Goal: Information Seeking & Learning: Learn about a topic

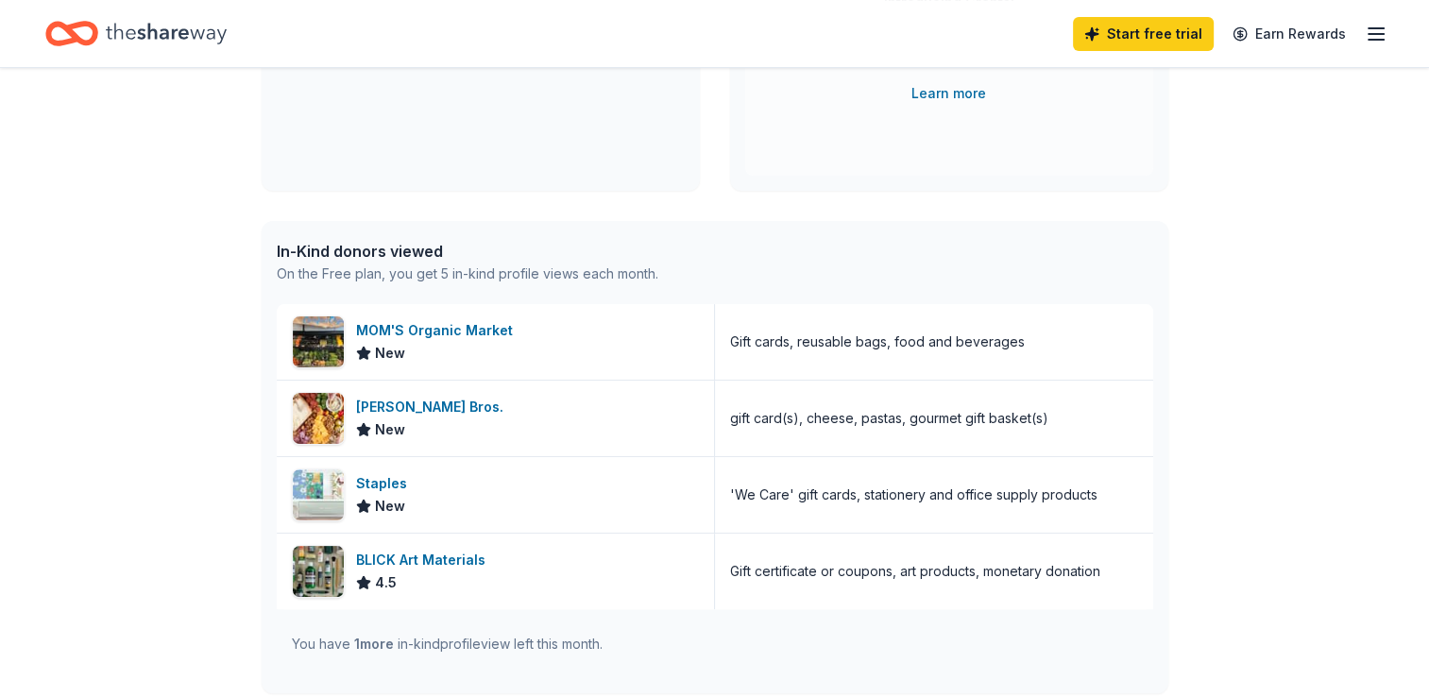
scroll to position [355, 0]
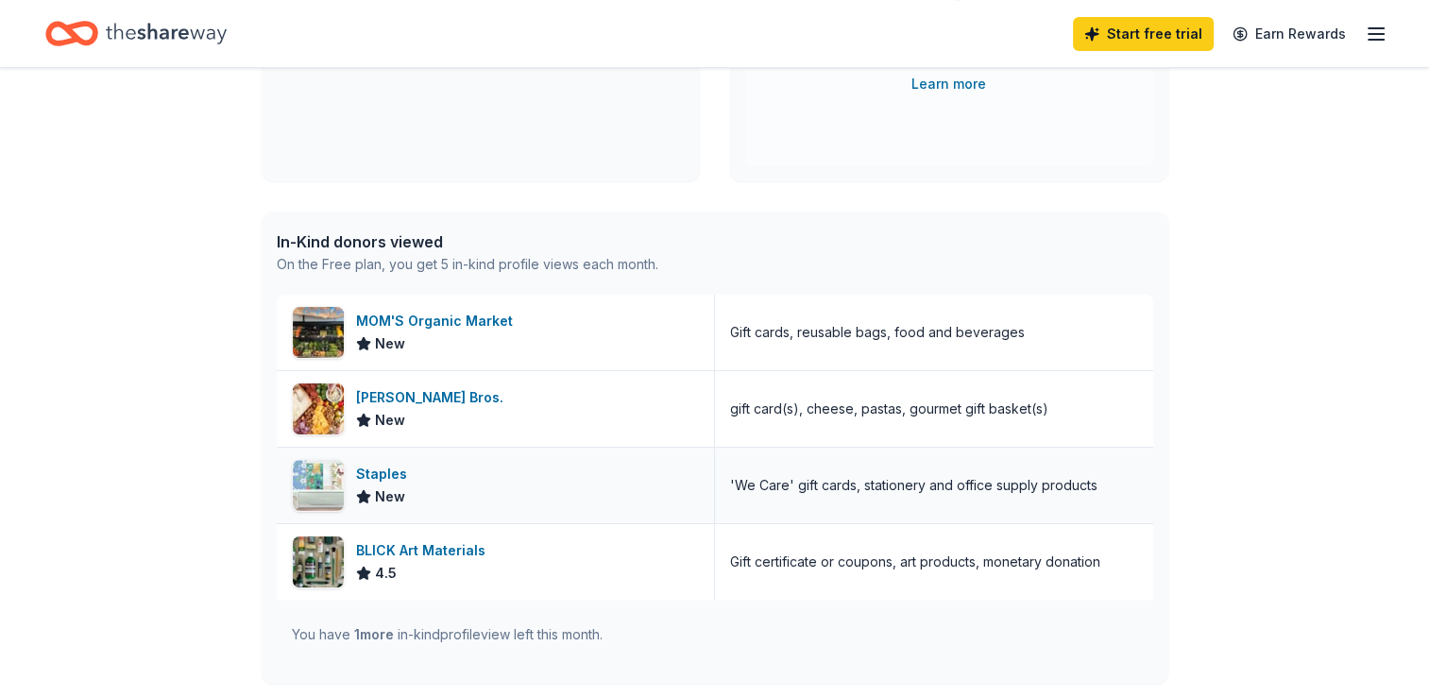
click at [383, 470] on div "Staples" at bounding box center [385, 474] width 59 height 23
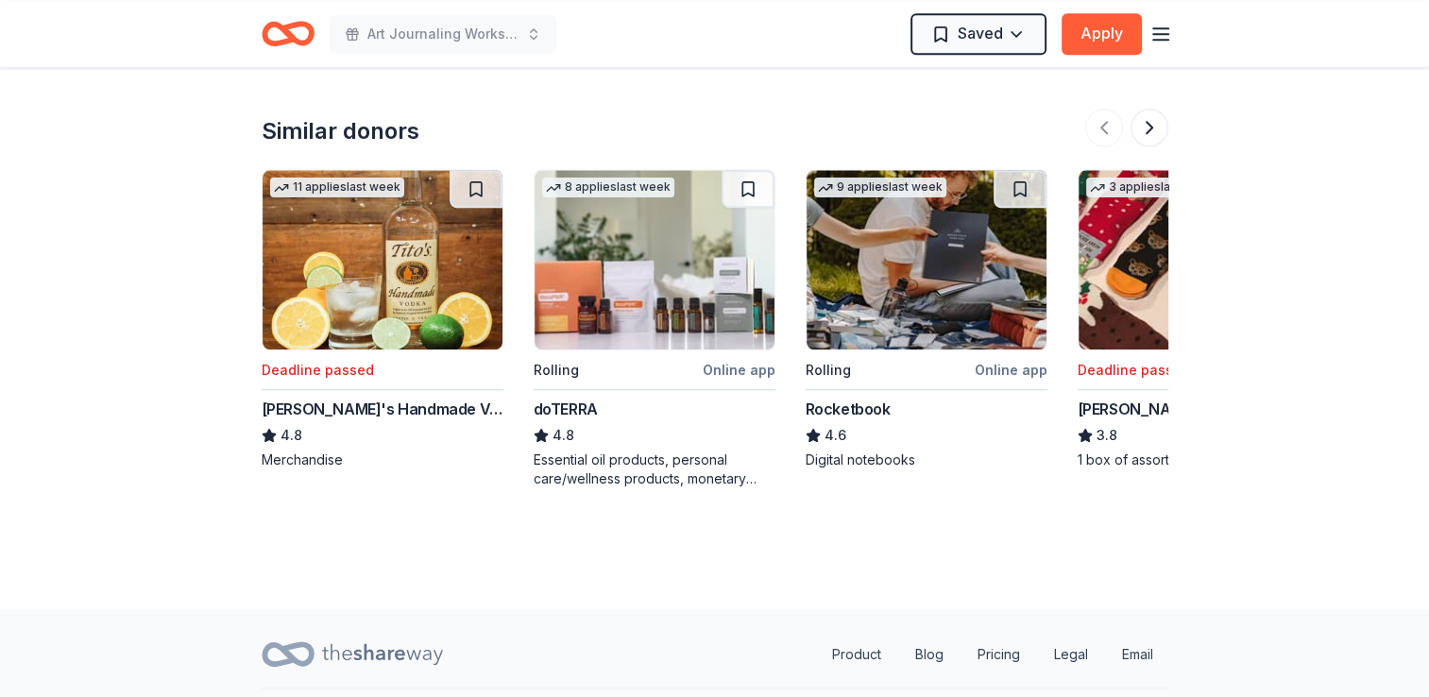
scroll to position [2096, 0]
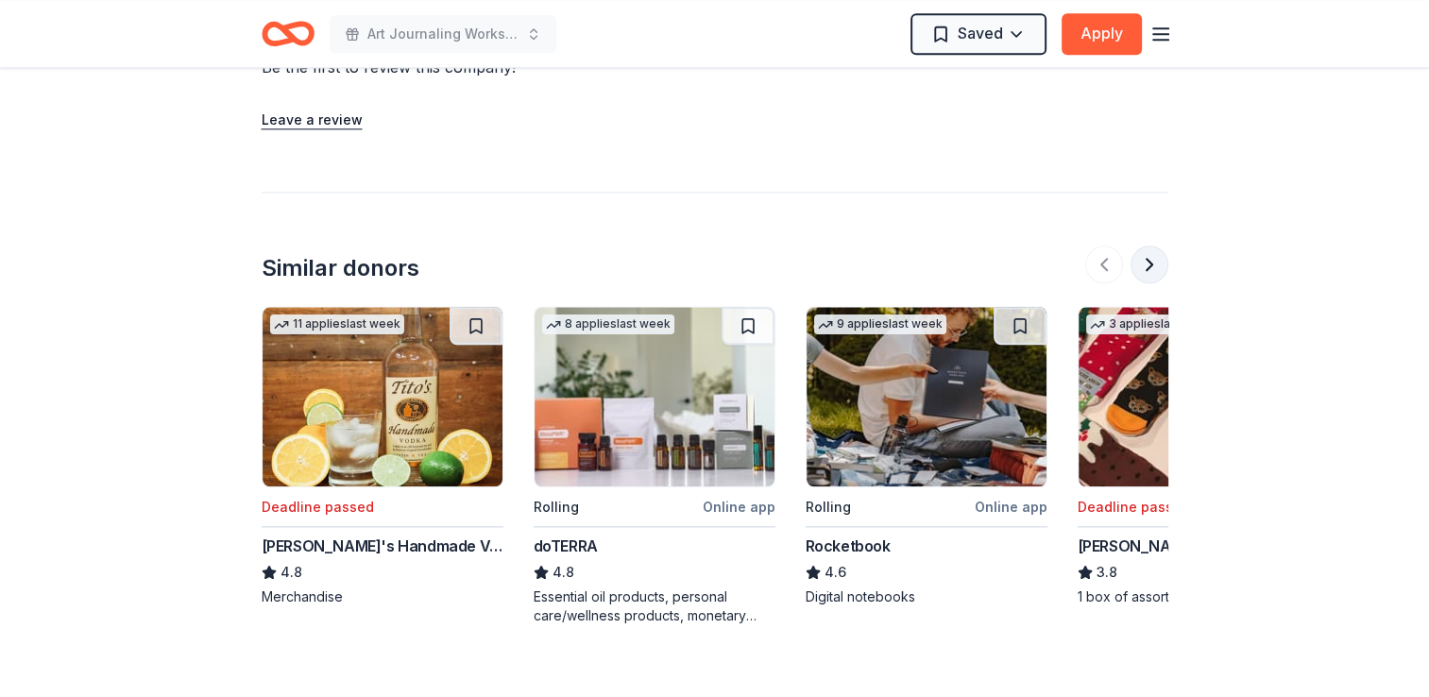
click at [1147, 246] on button at bounding box center [1150, 265] width 38 height 38
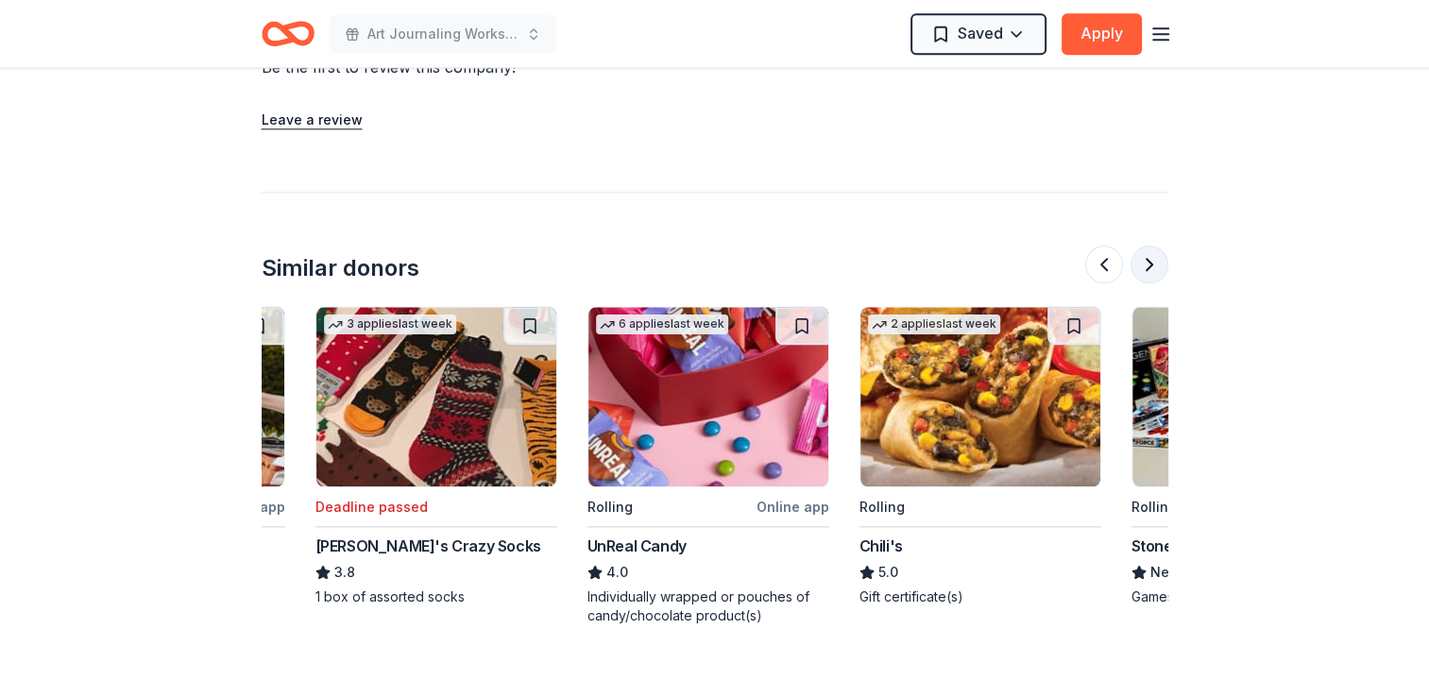
scroll to position [0, 816]
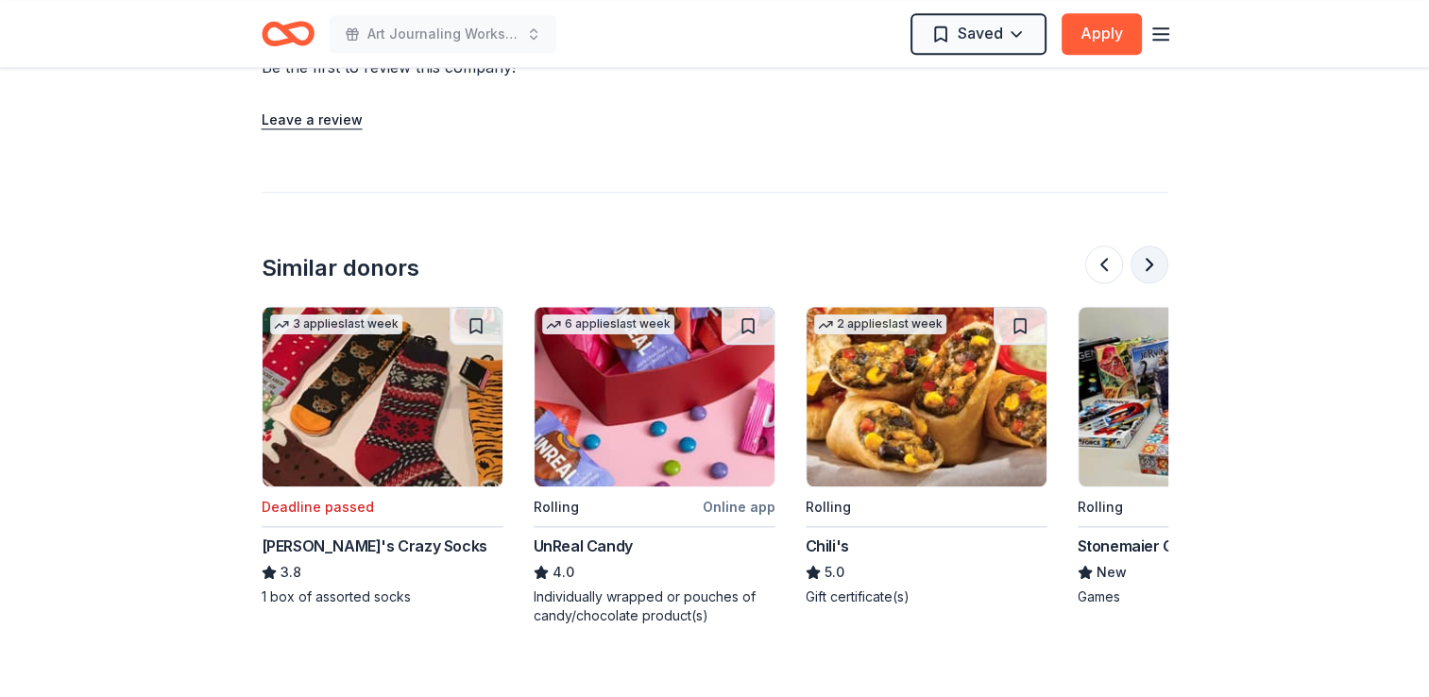
click at [1147, 246] on button at bounding box center [1150, 265] width 38 height 38
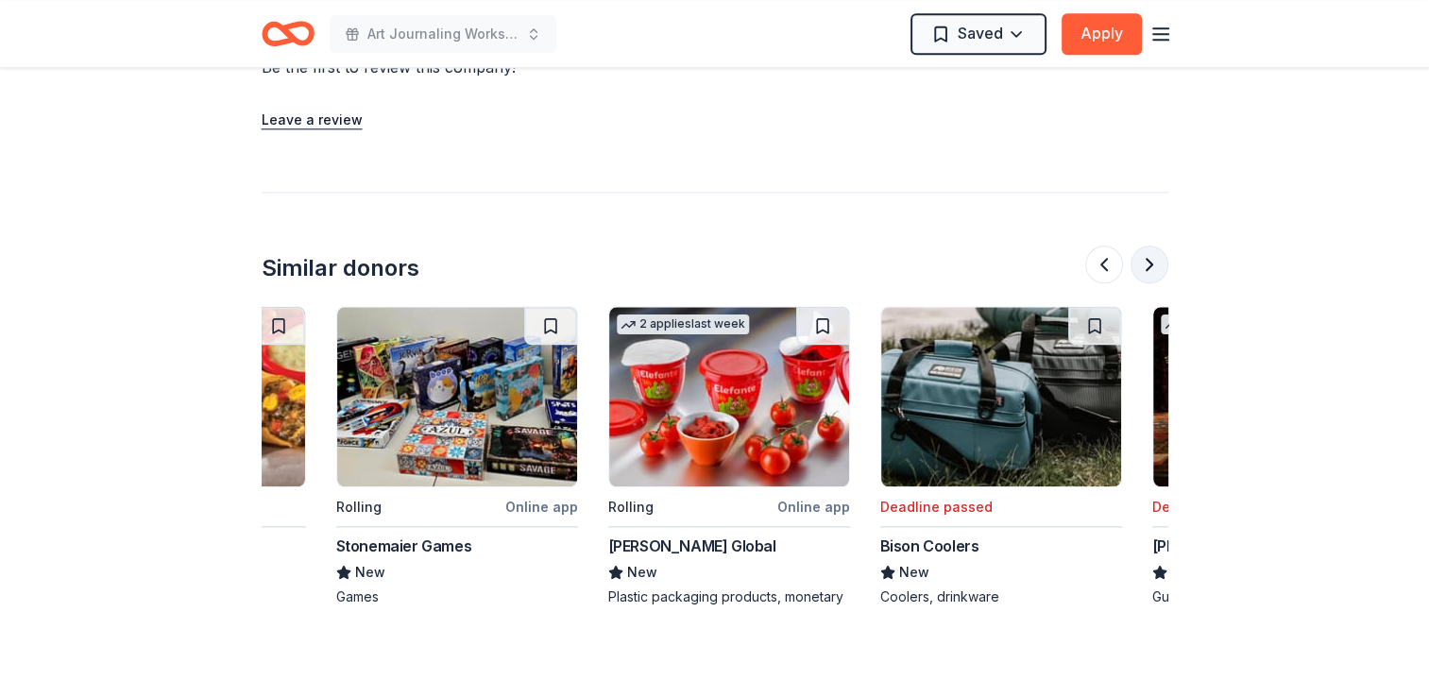
scroll to position [0, 1632]
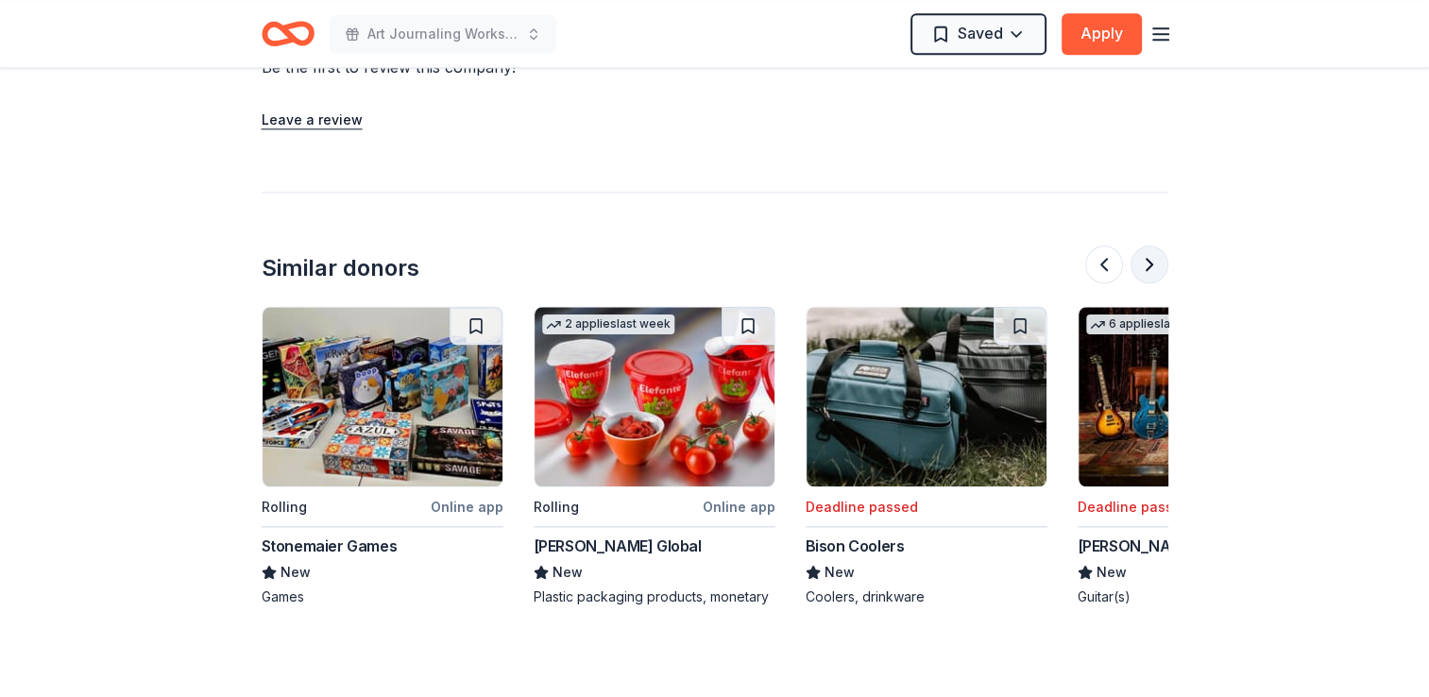
click at [1147, 246] on button at bounding box center [1150, 265] width 38 height 38
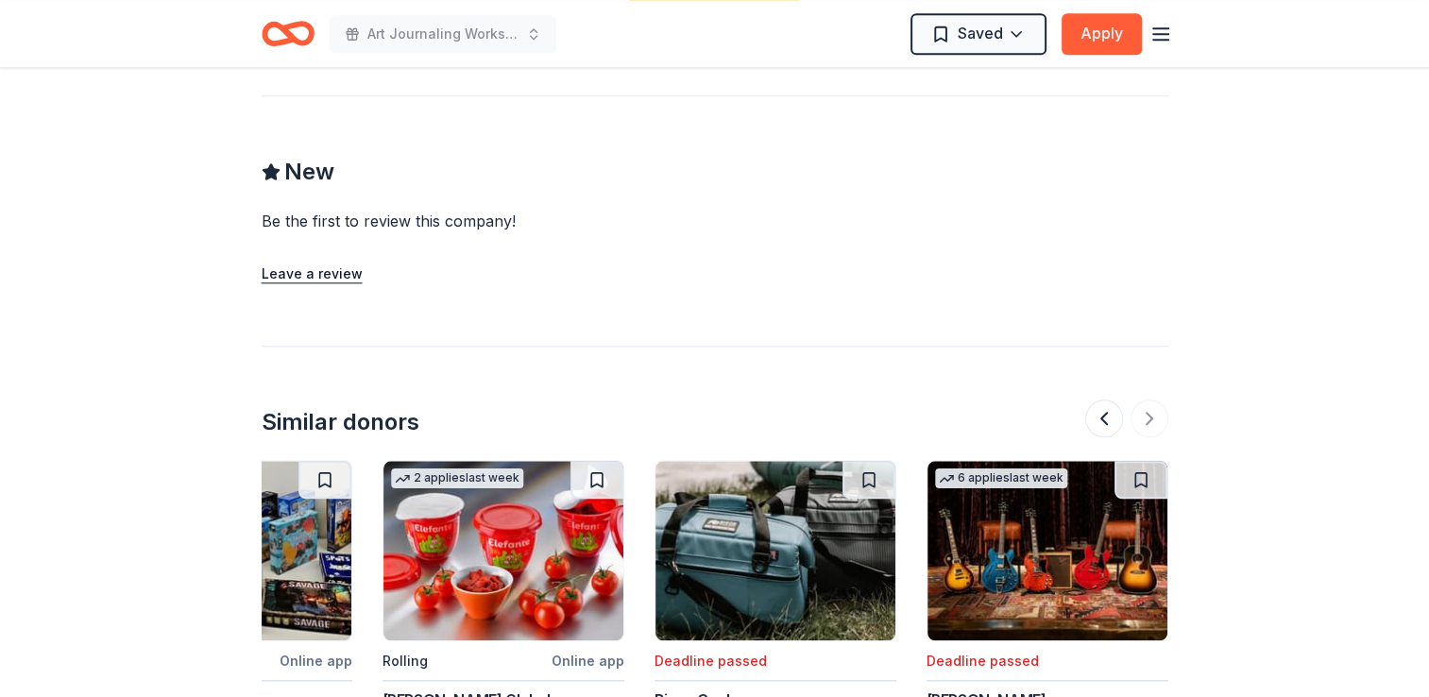
scroll to position [1918, 0]
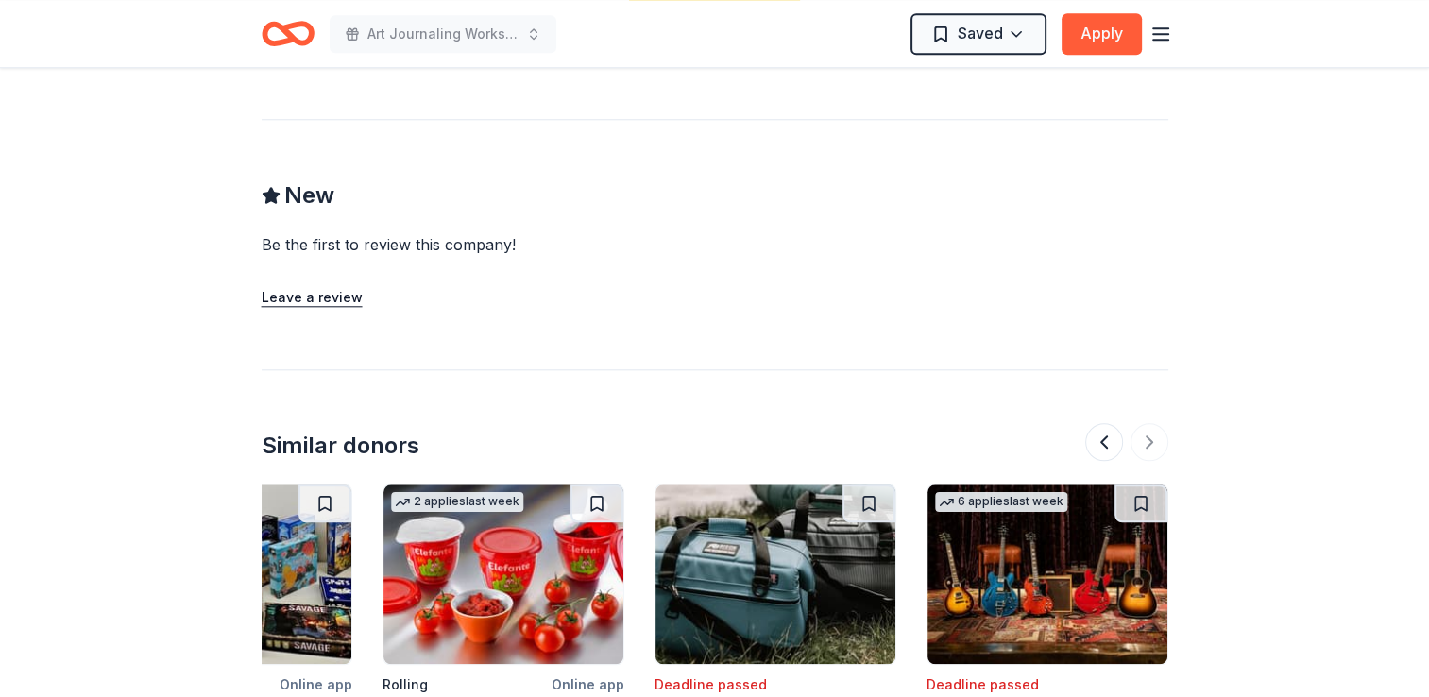
click at [277, 30] on icon "Home" at bounding box center [288, 33] width 53 height 44
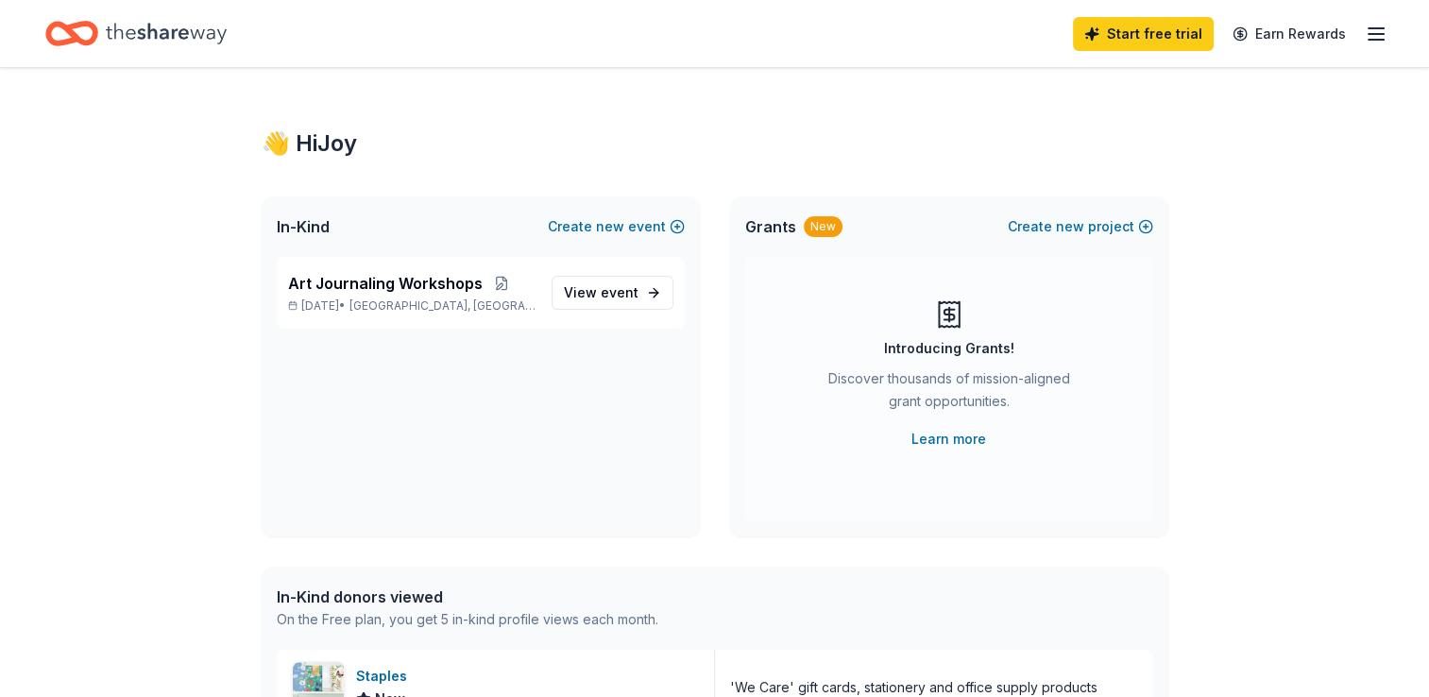
click at [189, 37] on icon "Home" at bounding box center [166, 33] width 121 height 39
click at [1374, 37] on icon "button" at bounding box center [1376, 34] width 23 height 23
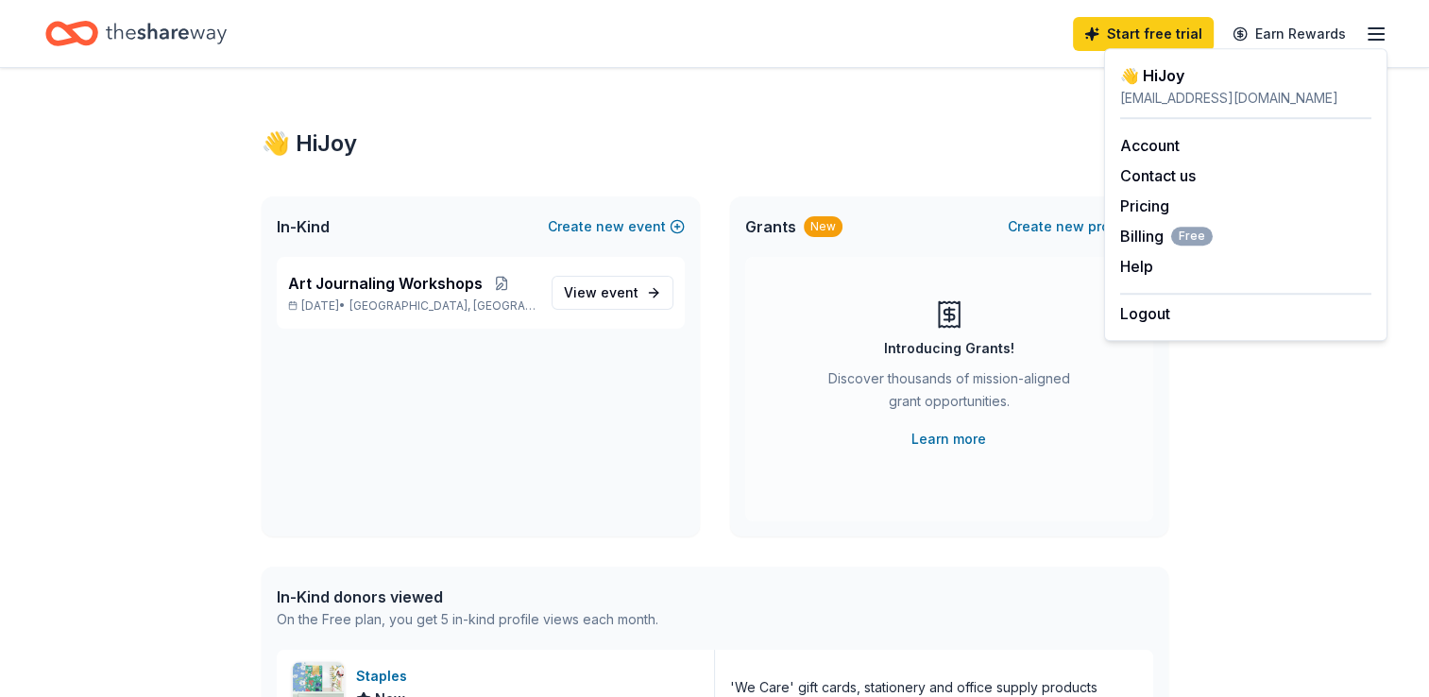
click at [119, 26] on icon "Home" at bounding box center [166, 33] width 121 height 39
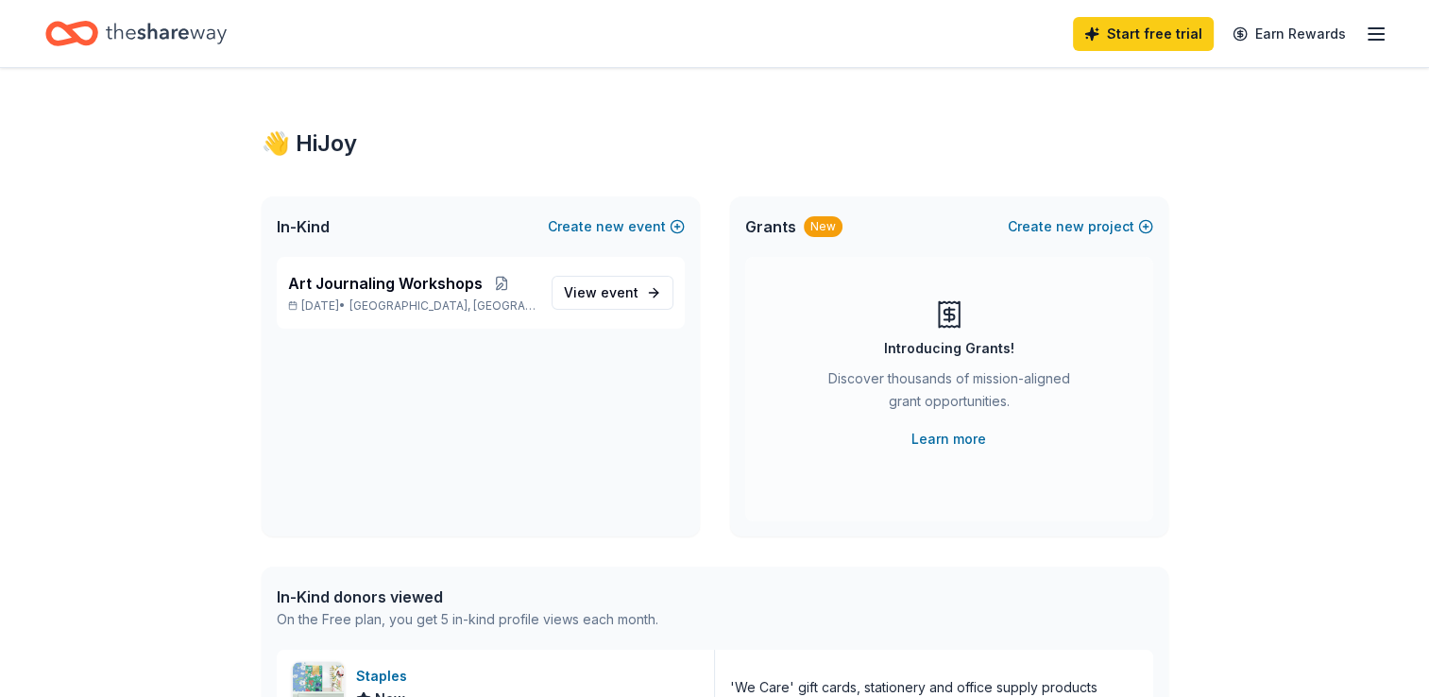
click at [85, 26] on icon "Home" at bounding box center [80, 33] width 29 height 19
click at [1312, 43] on link "Earn Rewards" at bounding box center [1289, 34] width 136 height 34
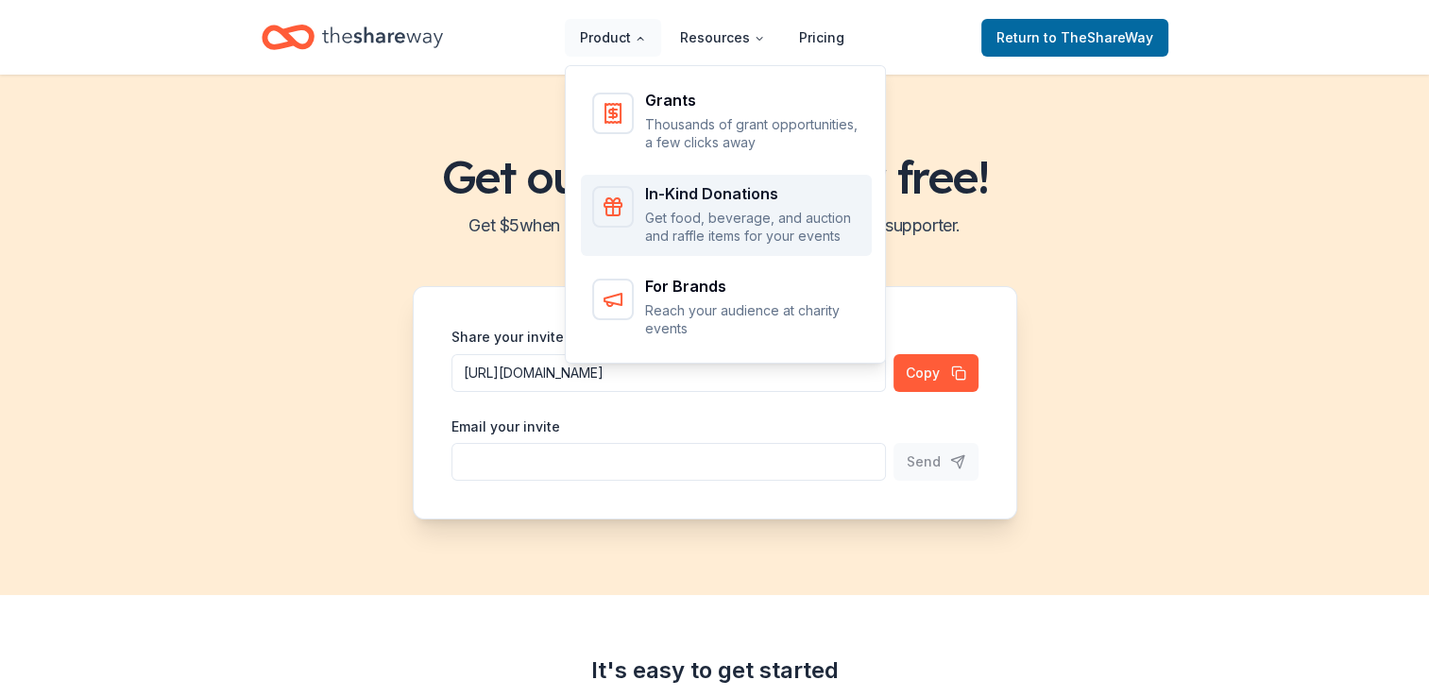
click at [671, 225] on p "Get food, beverage, and auction and raffle items for your events" at bounding box center [752, 227] width 215 height 37
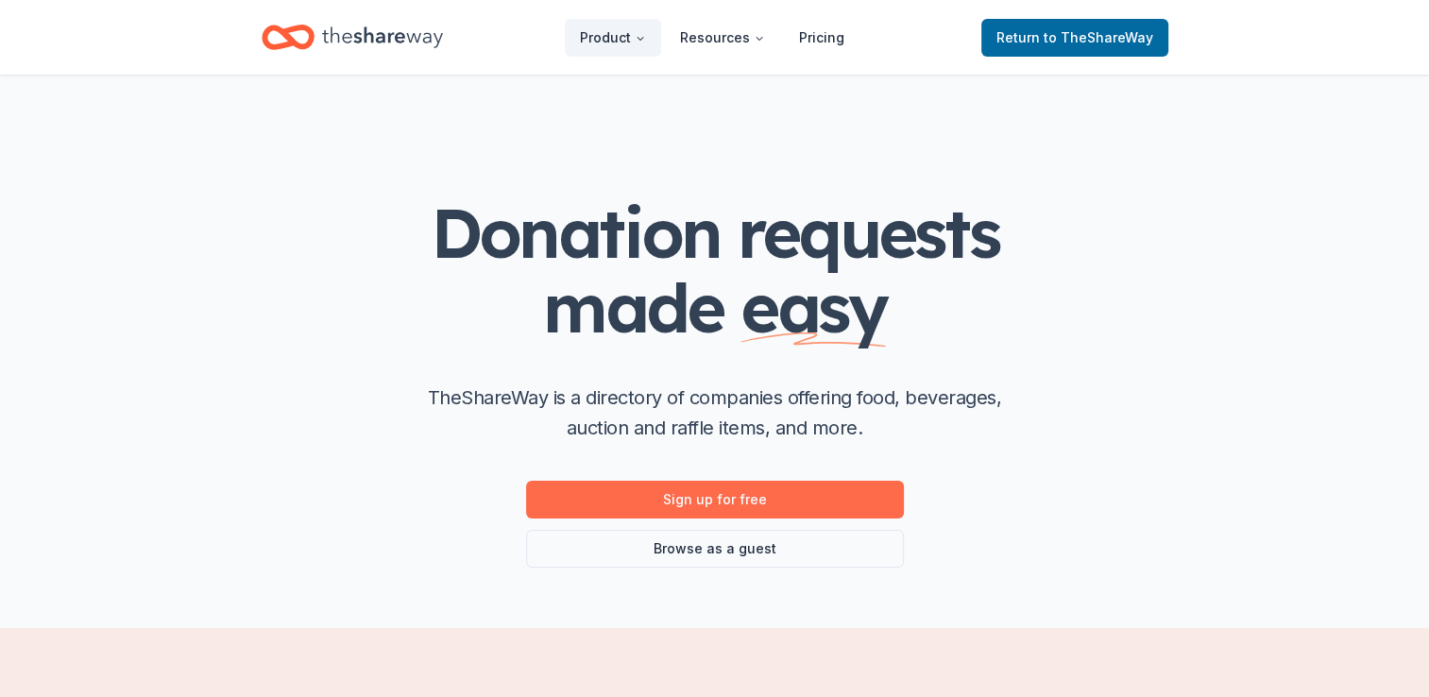
click at [778, 508] on link "Sign up for free" at bounding box center [715, 500] width 378 height 38
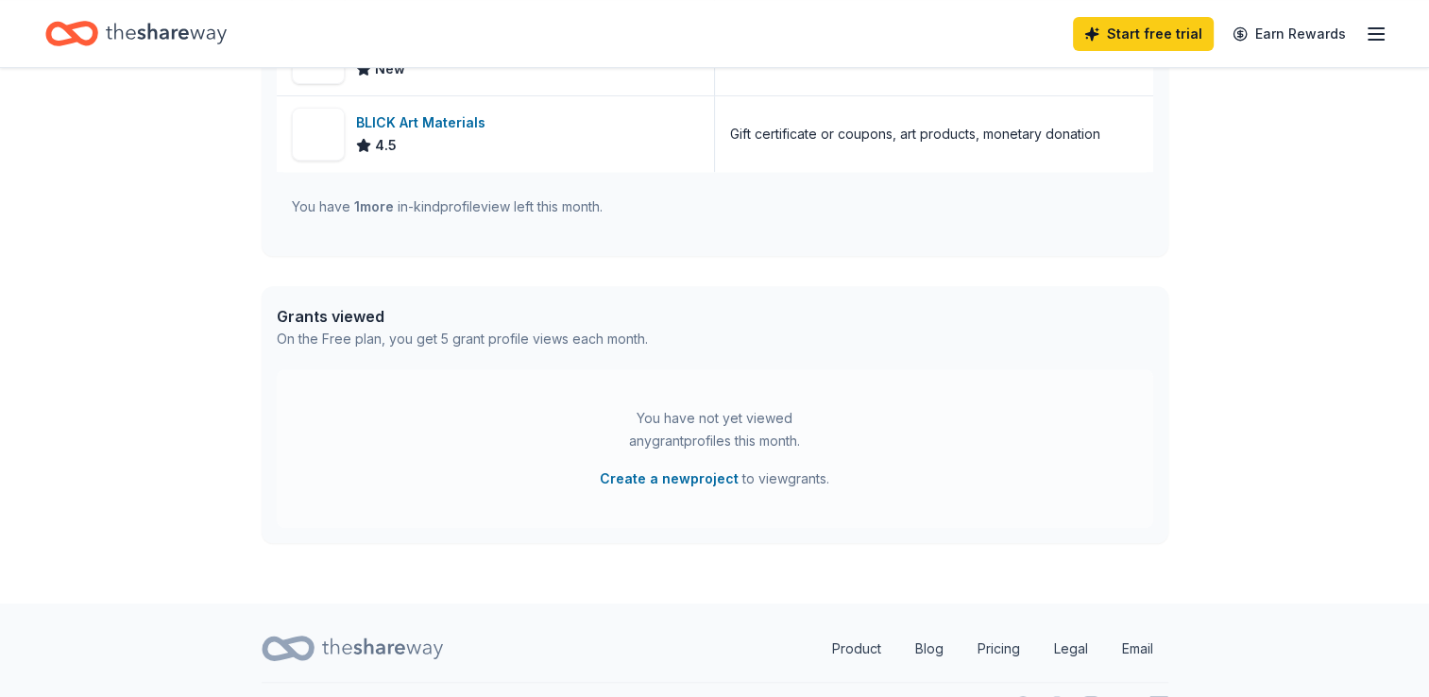
scroll to position [825, 0]
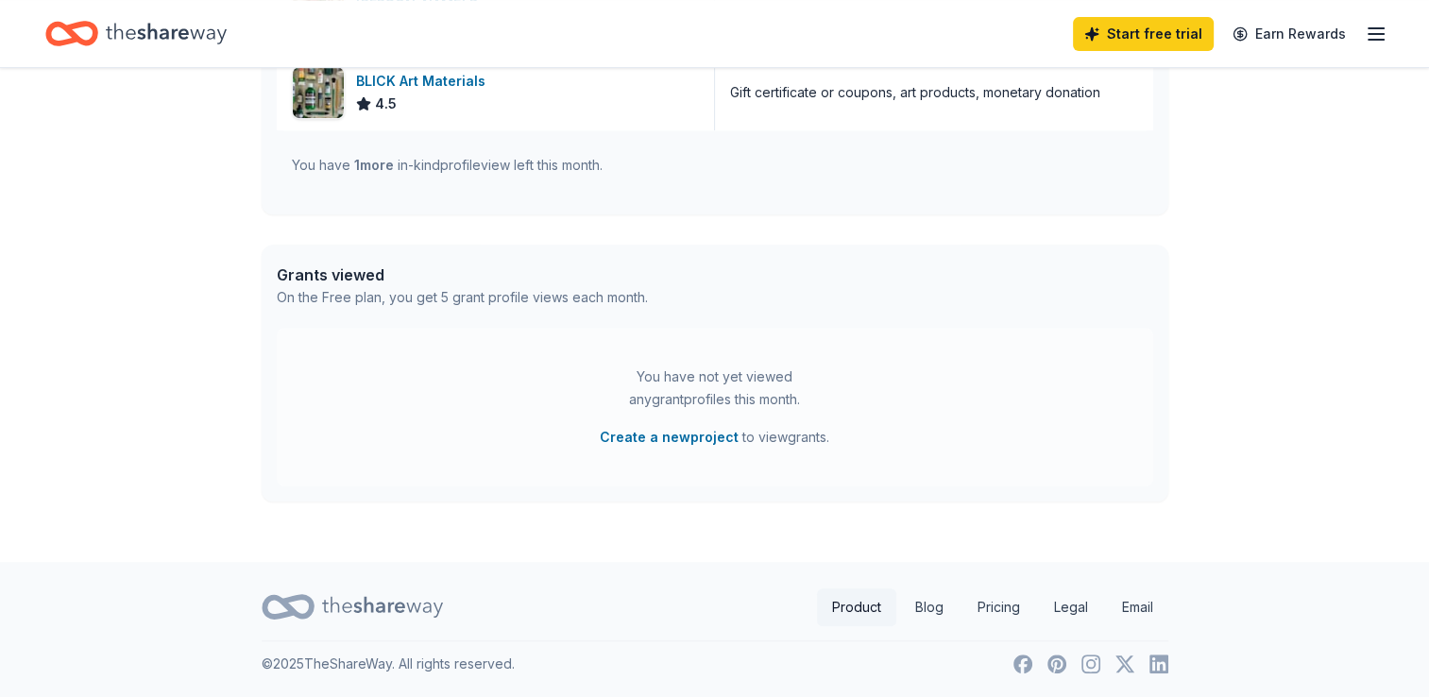
click at [845, 607] on link "Product" at bounding box center [856, 607] width 79 height 38
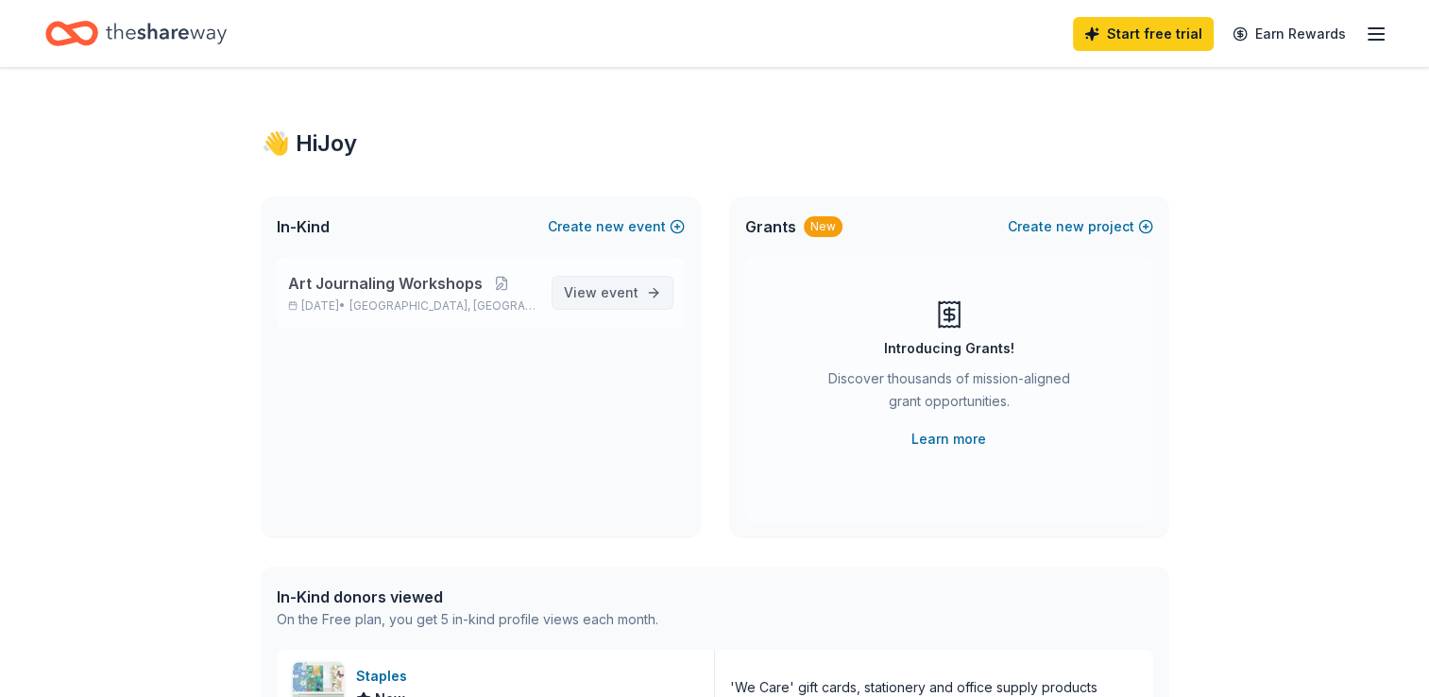
click at [612, 298] on span "event" at bounding box center [620, 292] width 38 height 16
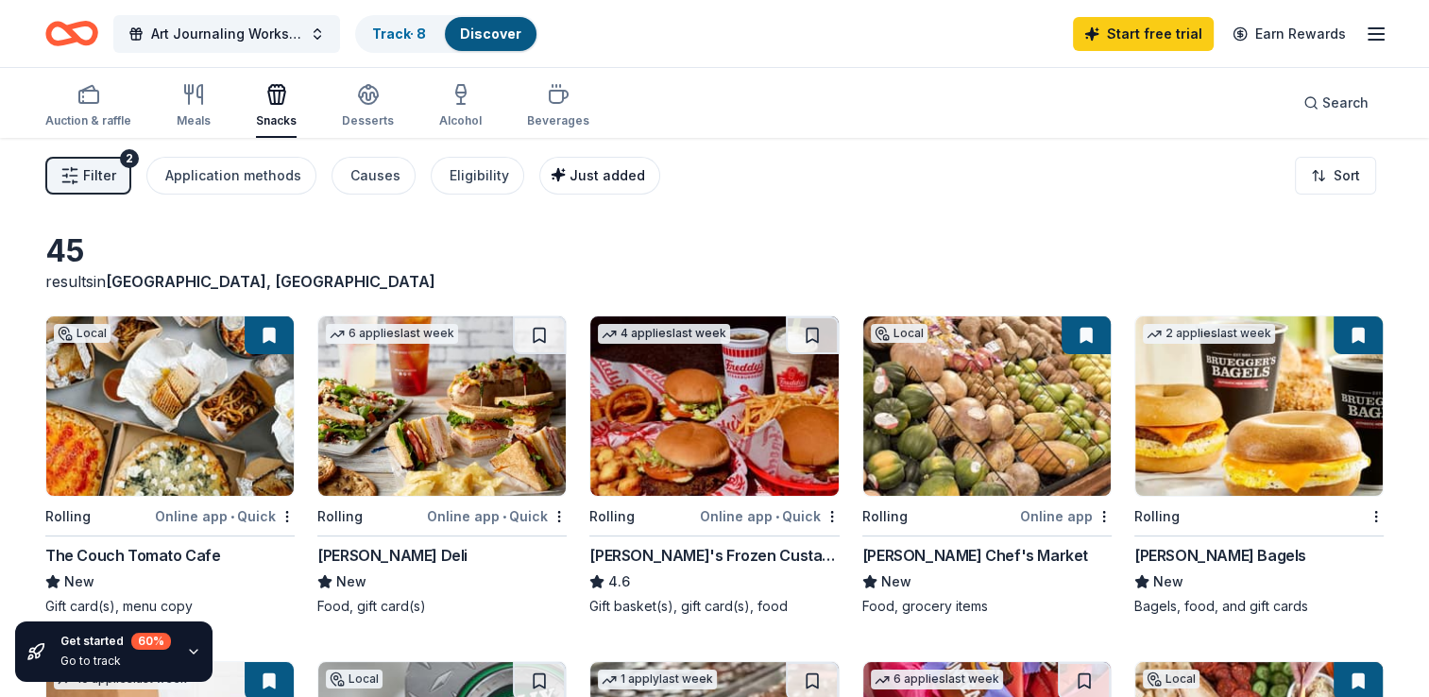
click at [589, 175] on span "Just added" at bounding box center [608, 175] width 76 height 16
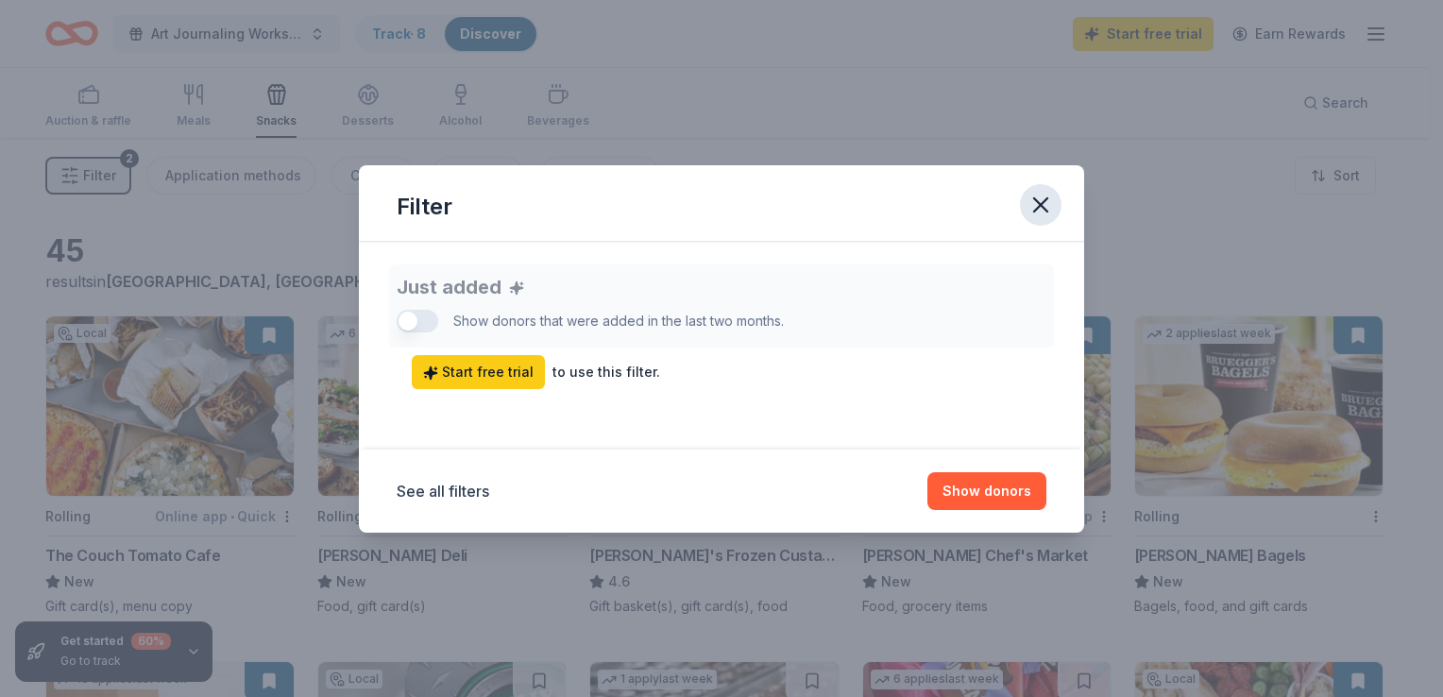
click at [1035, 220] on button "button" at bounding box center [1041, 205] width 42 height 42
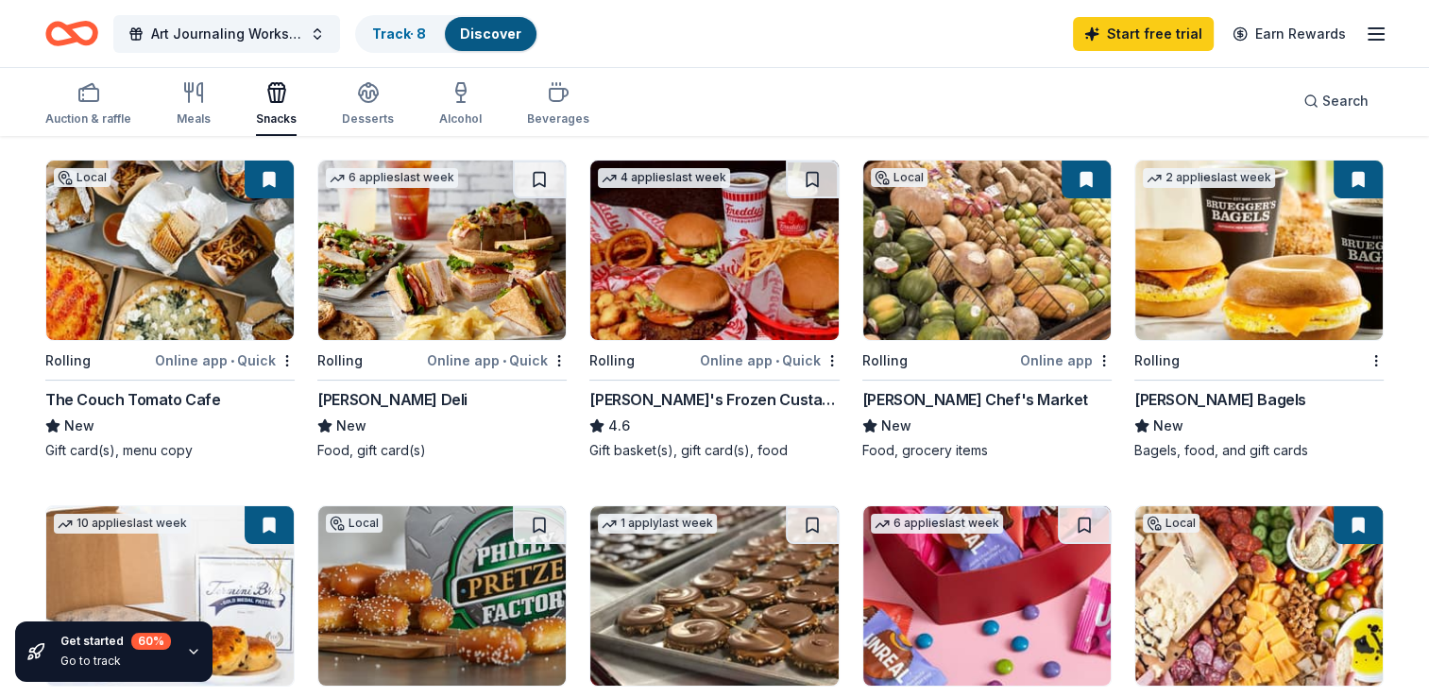
scroll to position [162, 0]
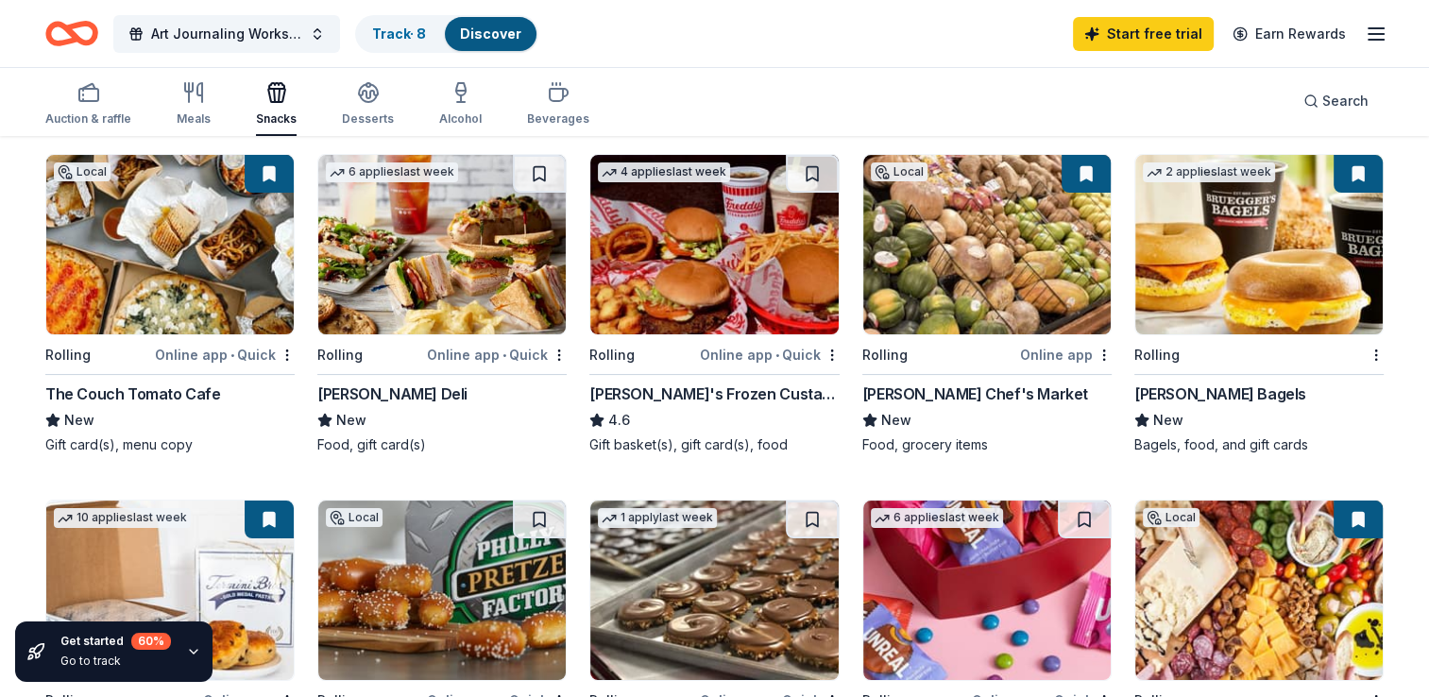
click at [209, 108] on div "Auction & raffle Meals Snacks Desserts Alcohol Beverages" at bounding box center [317, 105] width 544 height 62
click at [94, 111] on div "Auction & raffle" at bounding box center [88, 103] width 86 height 45
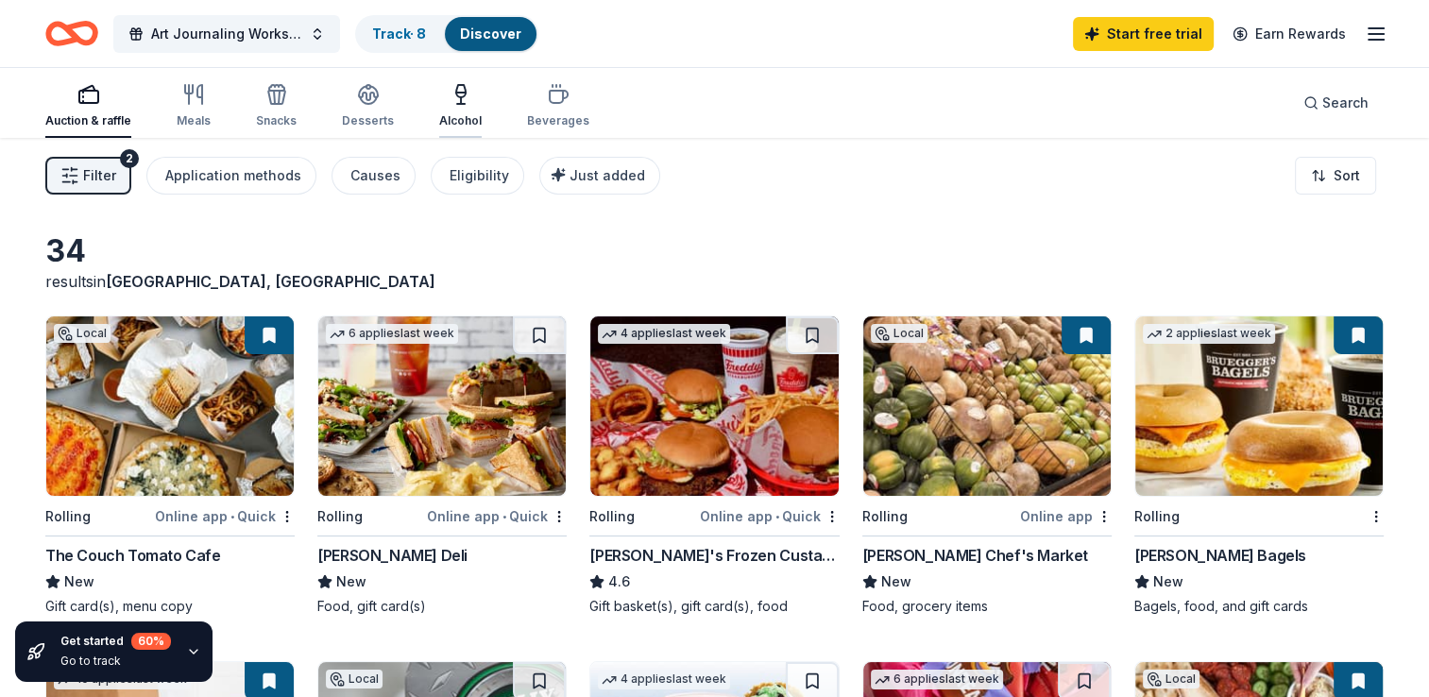
click at [465, 111] on div "Alcohol" at bounding box center [460, 105] width 43 height 45
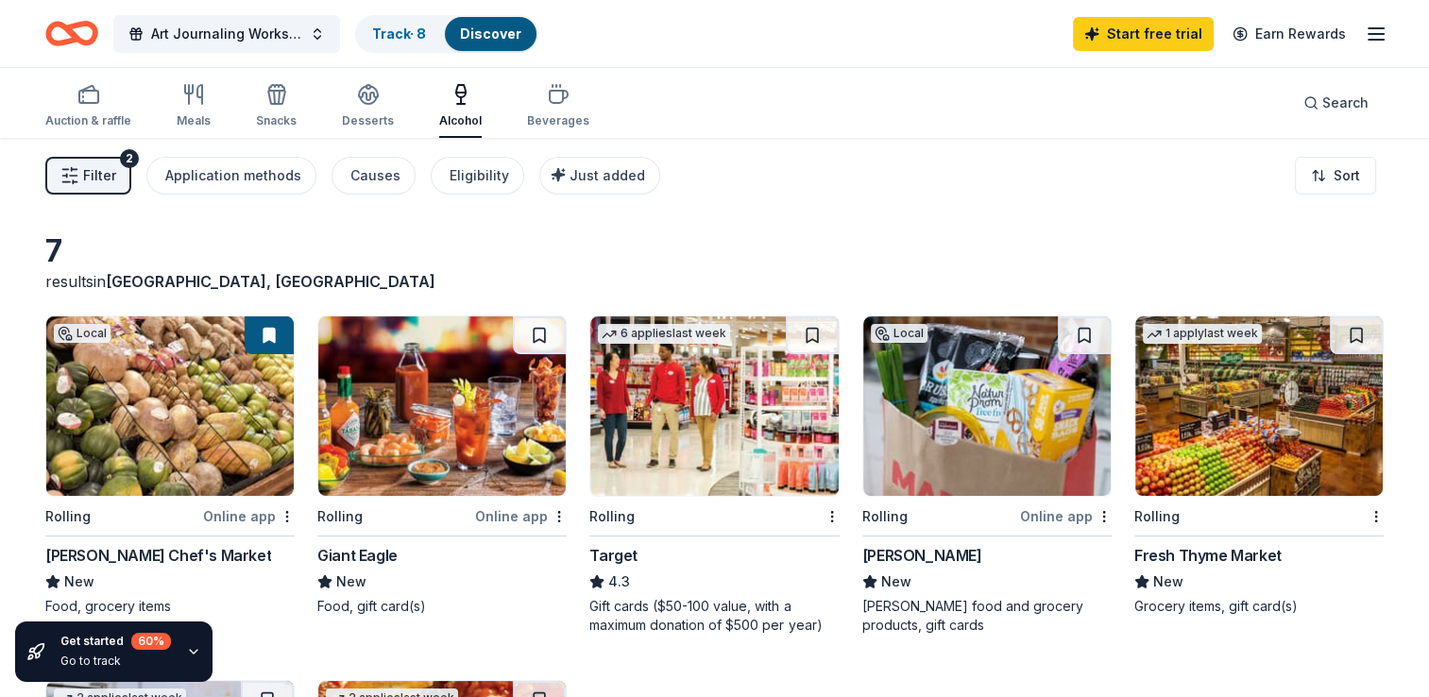
click at [712, 431] on img at bounding box center [713, 405] width 247 height 179
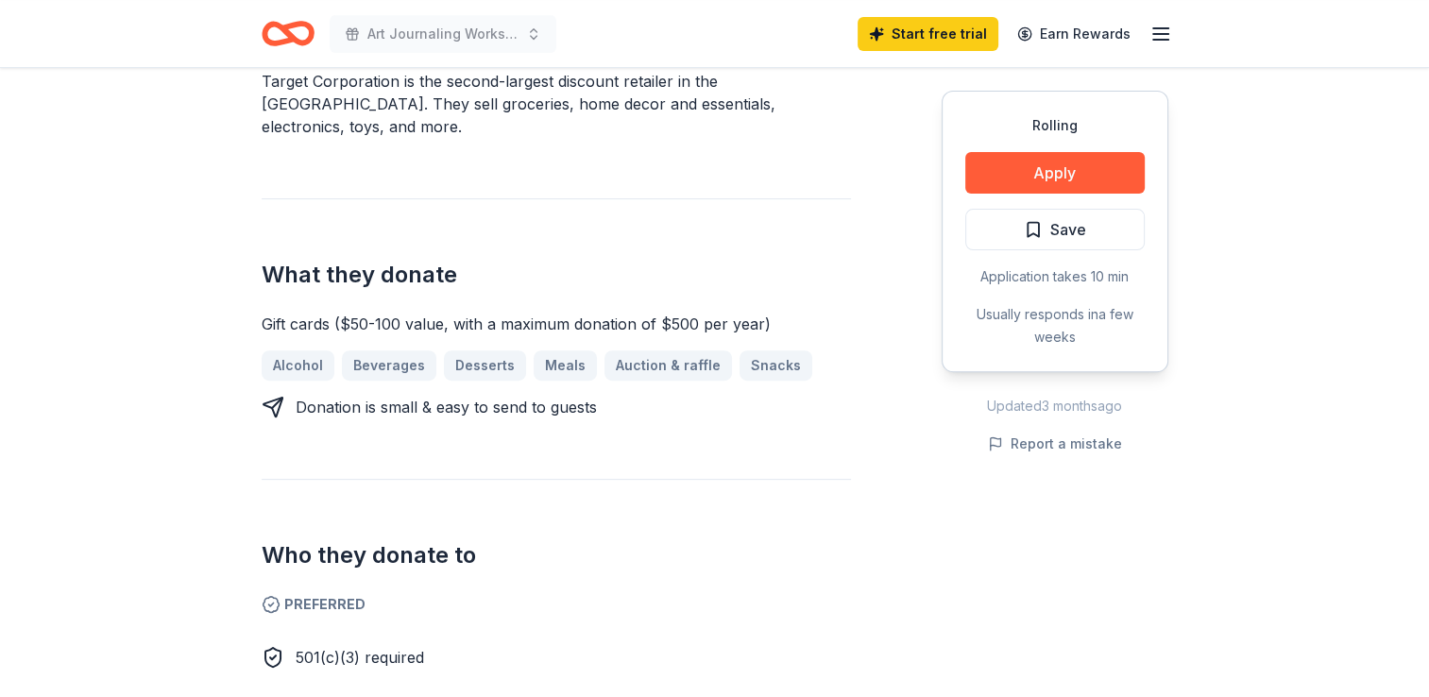
scroll to position [606, 0]
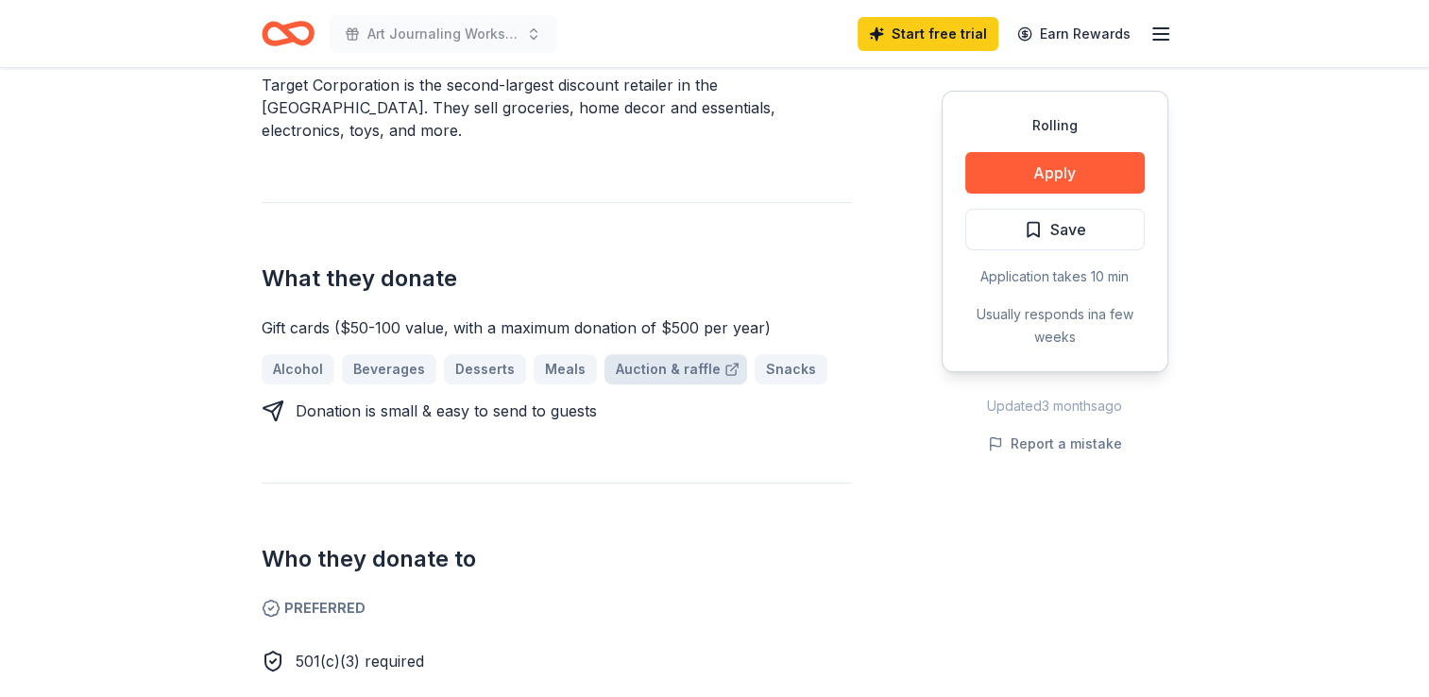
click at [721, 362] on div at bounding box center [730, 369] width 19 height 15
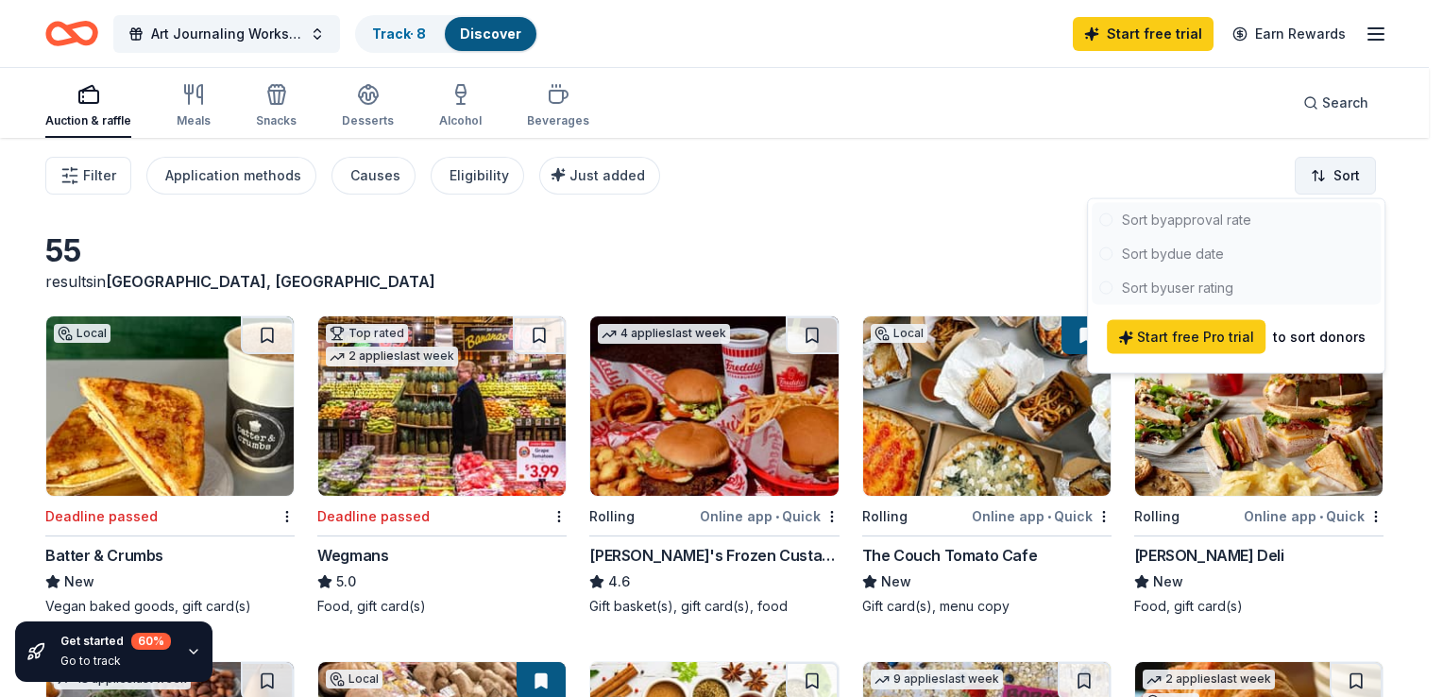
click at [1337, 179] on html "Art Journaling Workshops Track · 8 Discover Start free trial Earn Rewards Aucti…" at bounding box center [721, 348] width 1443 height 697
click at [971, 281] on html "Art Journaling Workshops Track · 8 Discover Start free trial Earn Rewards Aucti…" at bounding box center [721, 348] width 1443 height 697
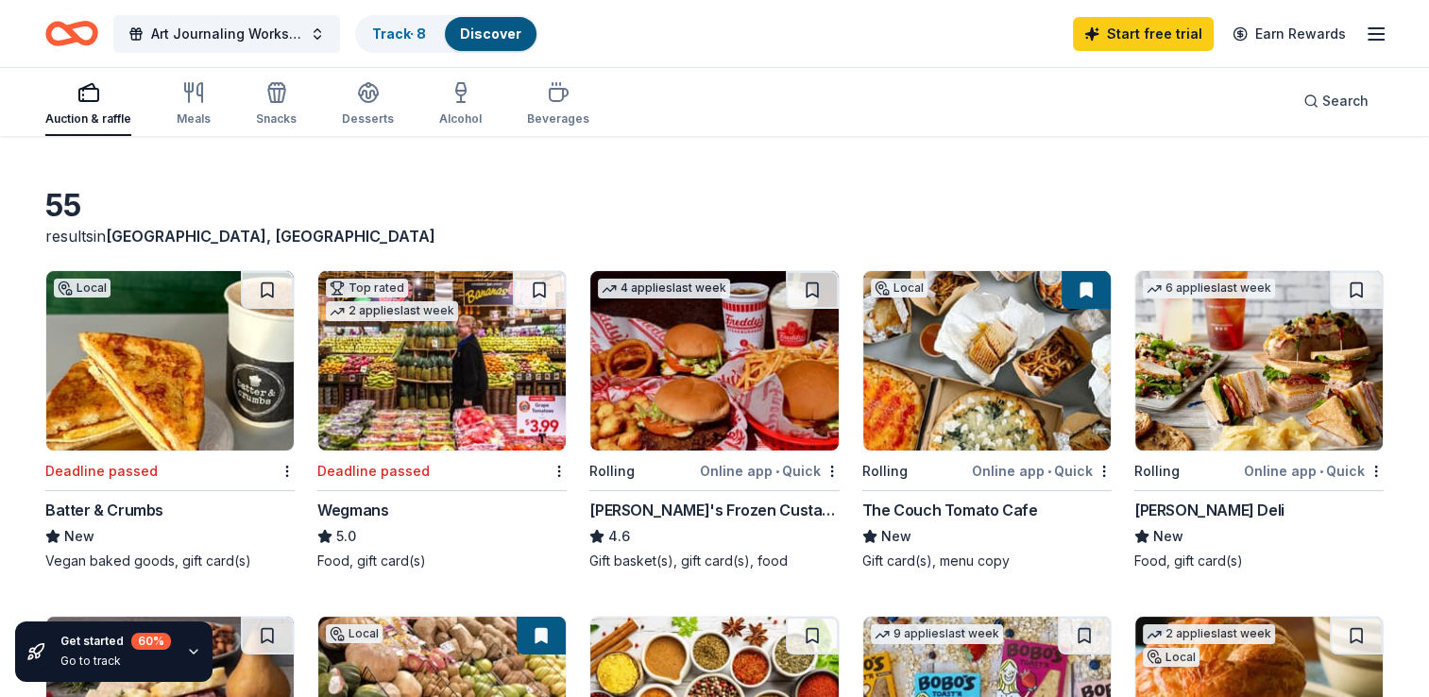
scroll to position [51, 0]
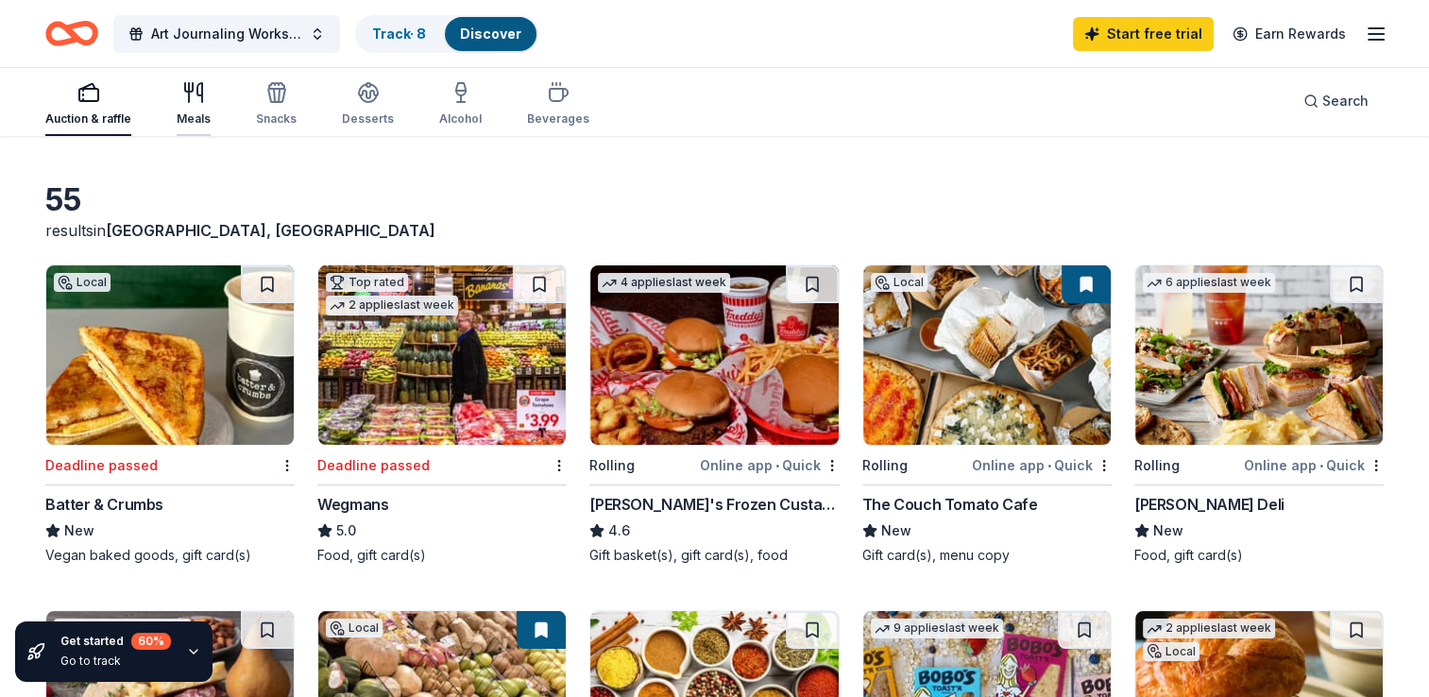
click at [194, 104] on div "Meals" at bounding box center [194, 103] width 34 height 45
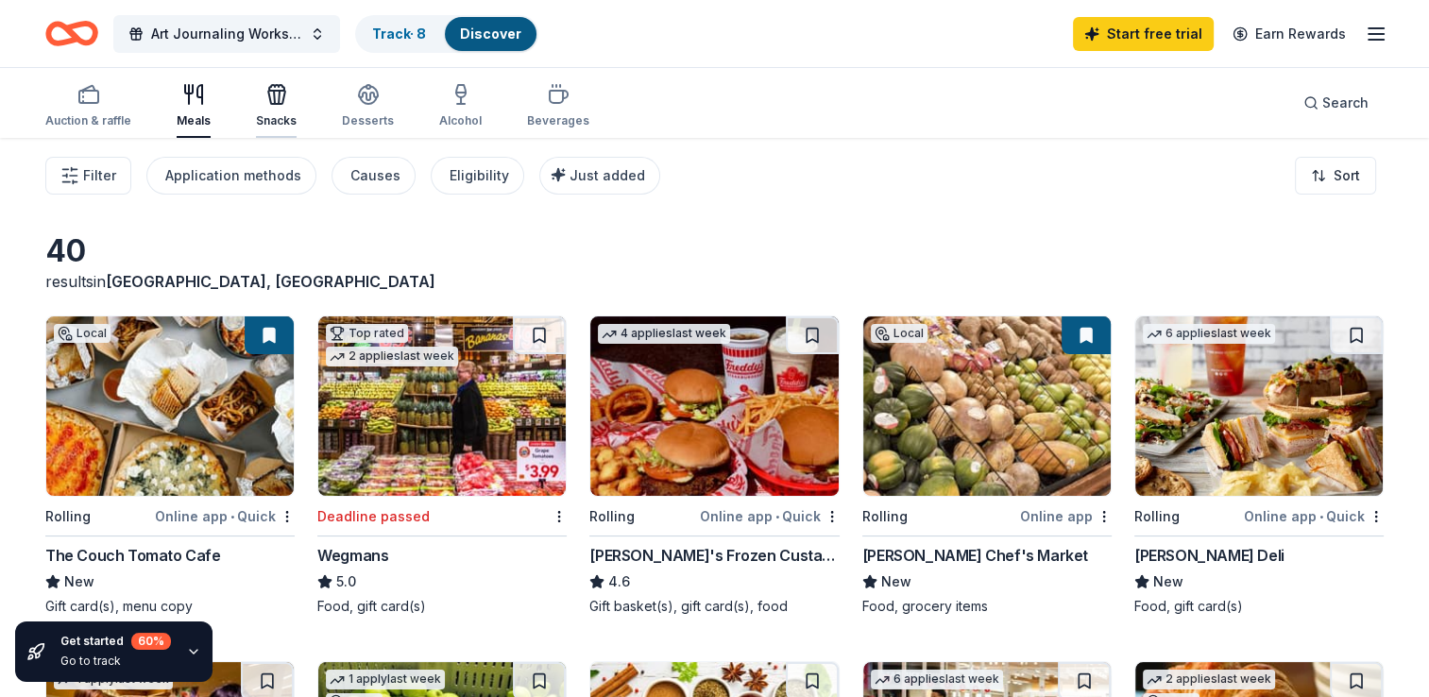
click at [277, 100] on icon "button" at bounding box center [276, 94] width 23 height 23
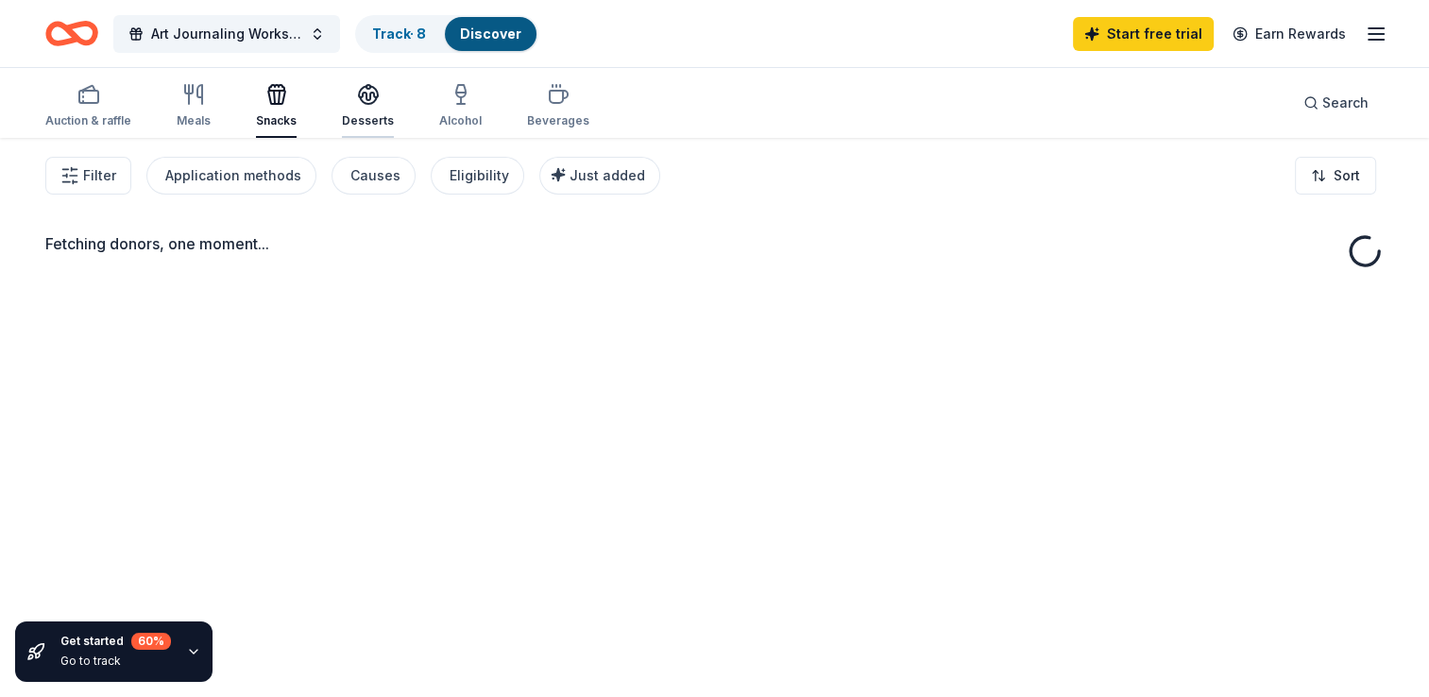
click at [375, 115] on div "Desserts" at bounding box center [368, 120] width 52 height 15
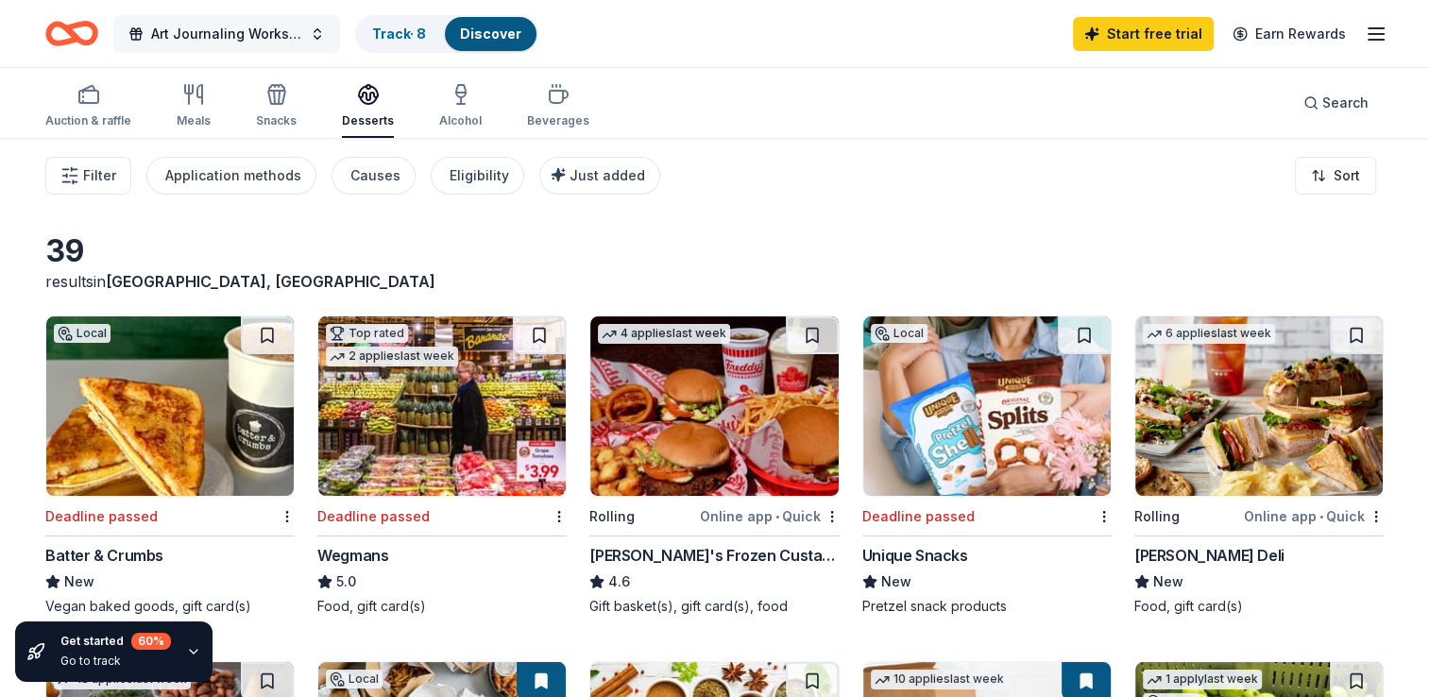
click at [226, 40] on span "Art Journaling Workshops" at bounding box center [226, 34] width 151 height 23
click at [1343, 96] on span "Search" at bounding box center [1345, 103] width 46 height 23
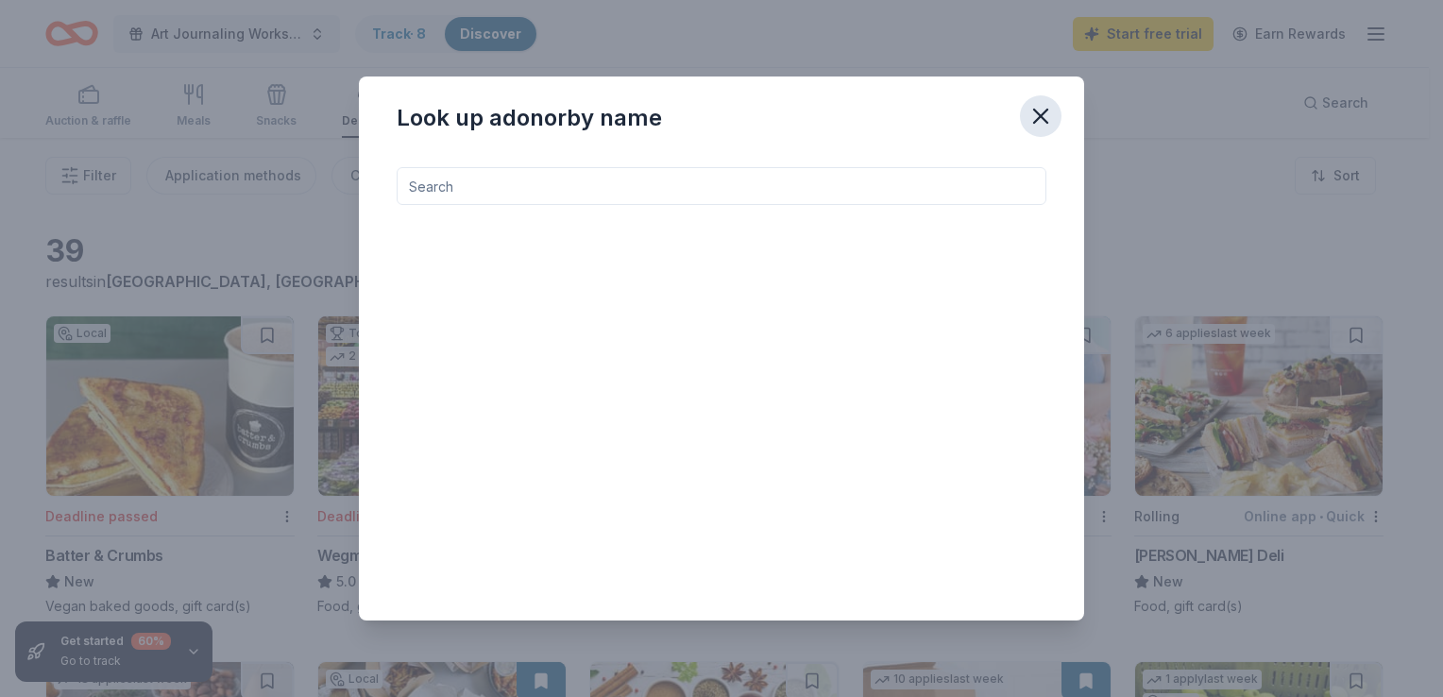
click at [1039, 119] on icon "button" at bounding box center [1040, 116] width 13 height 13
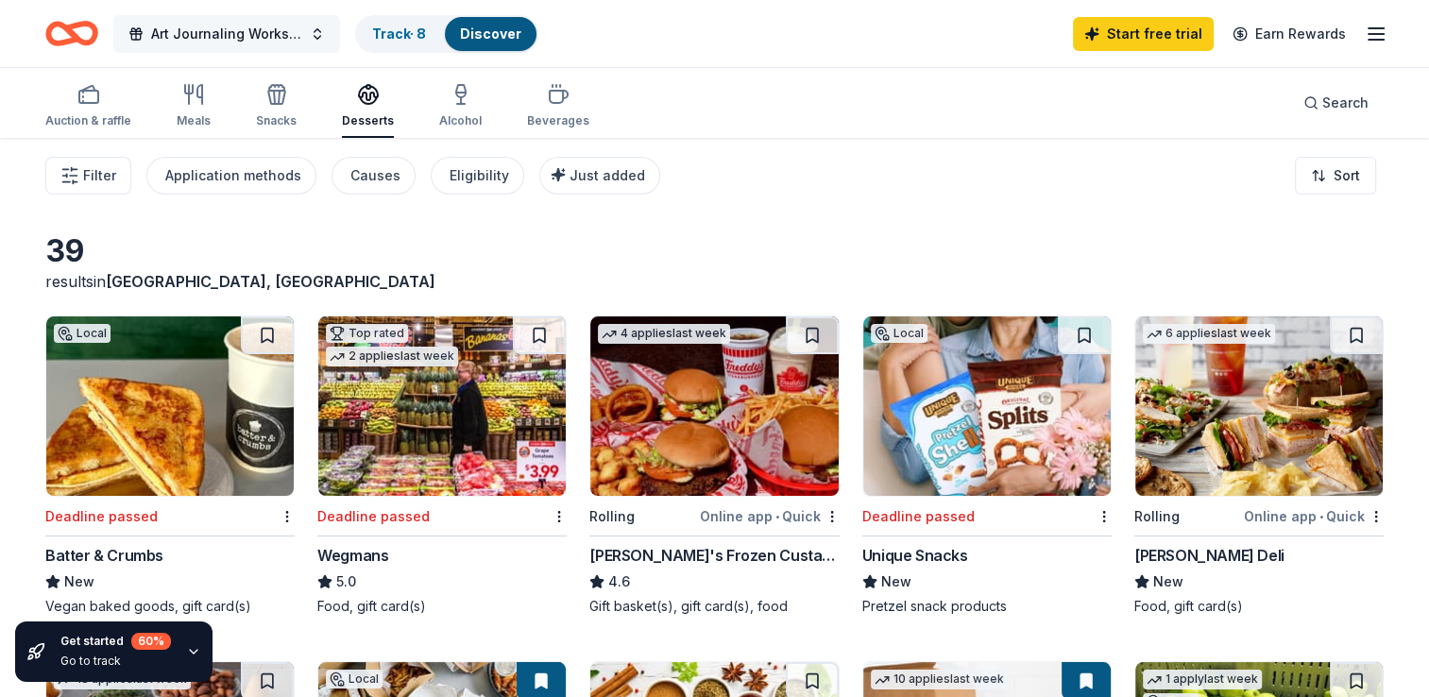
click at [232, 32] on span "Art Journaling Workshops" at bounding box center [226, 34] width 151 height 23
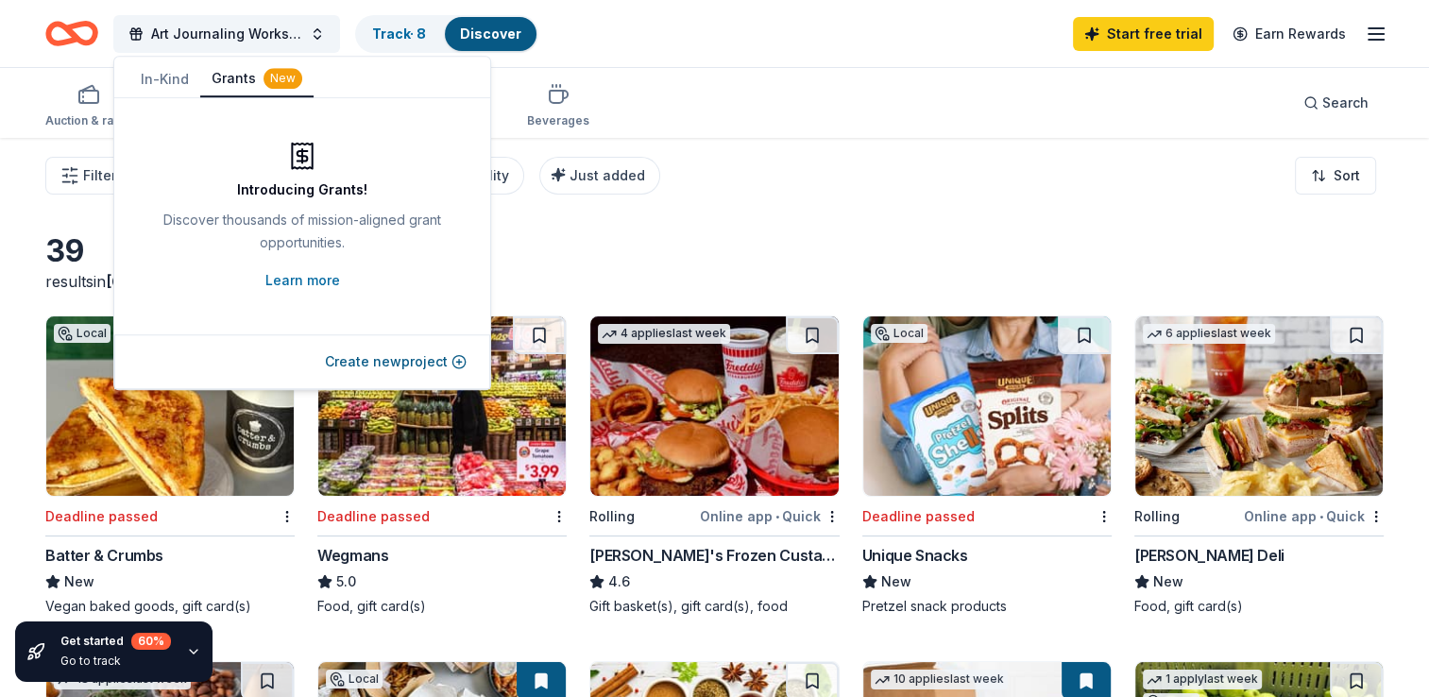
click at [231, 77] on button "Grants New" at bounding box center [256, 79] width 113 height 36
click at [321, 273] on link "Learn more" at bounding box center [302, 280] width 75 height 23
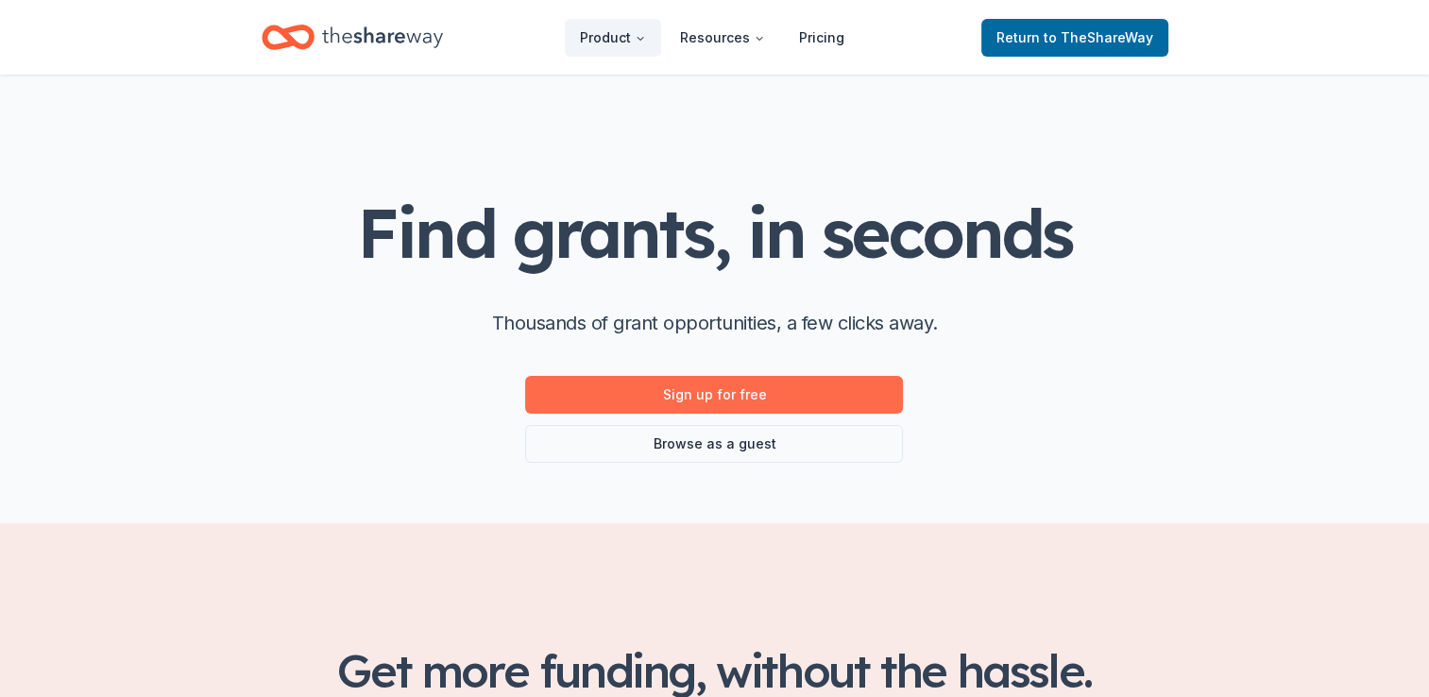
click at [759, 398] on link "Sign up for free" at bounding box center [714, 395] width 378 height 38
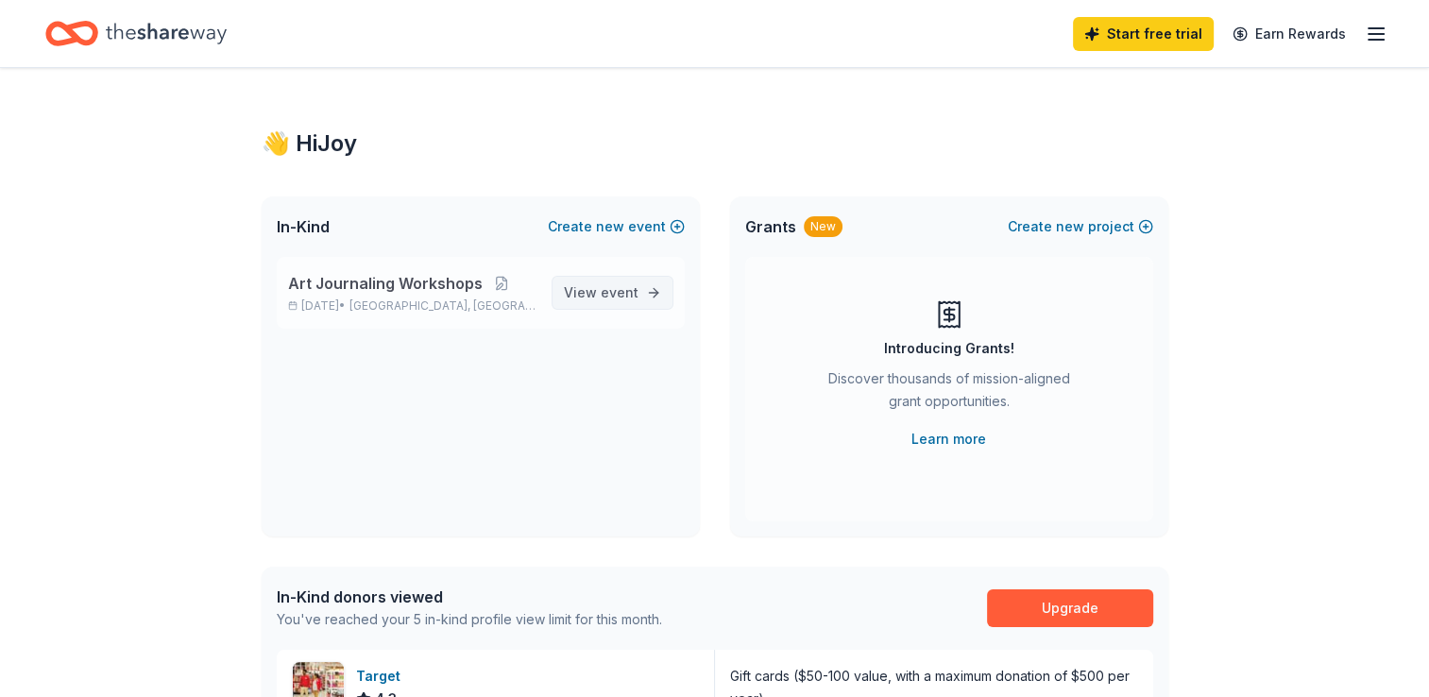
click at [620, 305] on link "View event" at bounding box center [613, 293] width 122 height 34
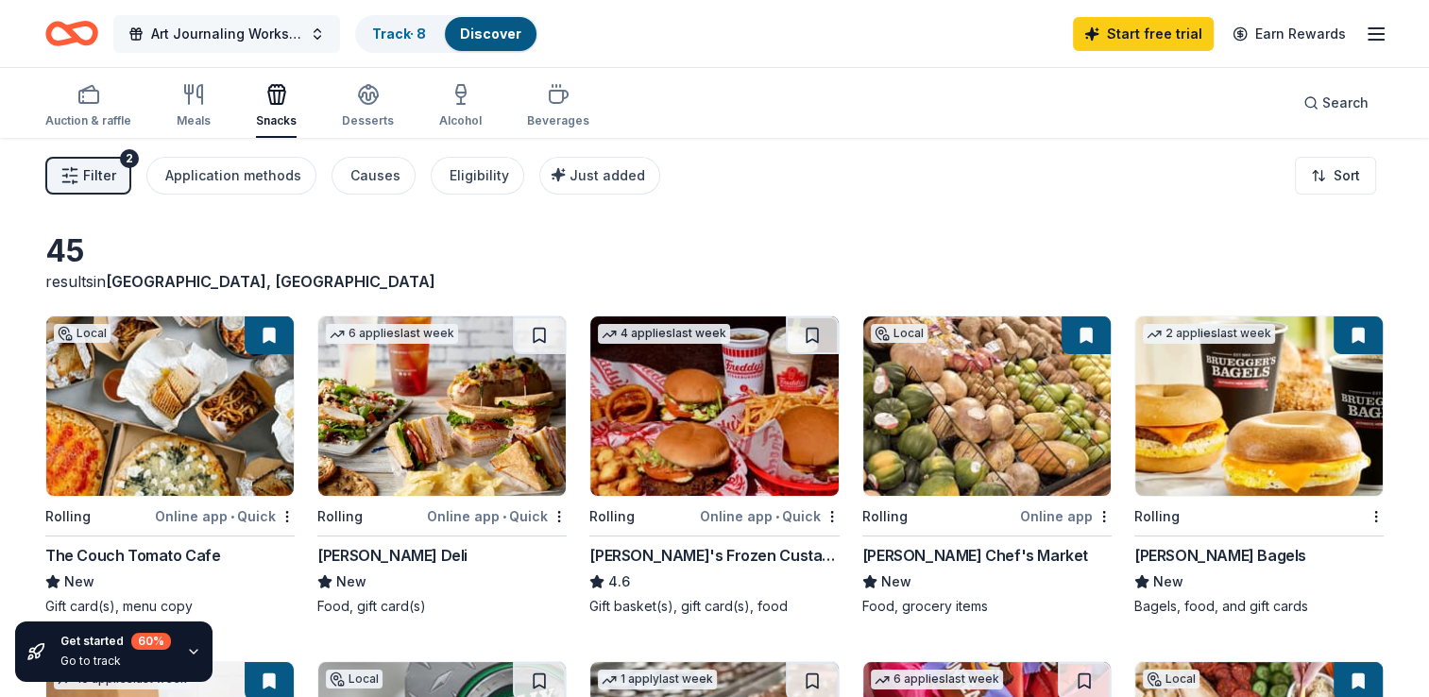
click at [319, 41] on button "Art Journaling Workshops" at bounding box center [226, 34] width 227 height 38
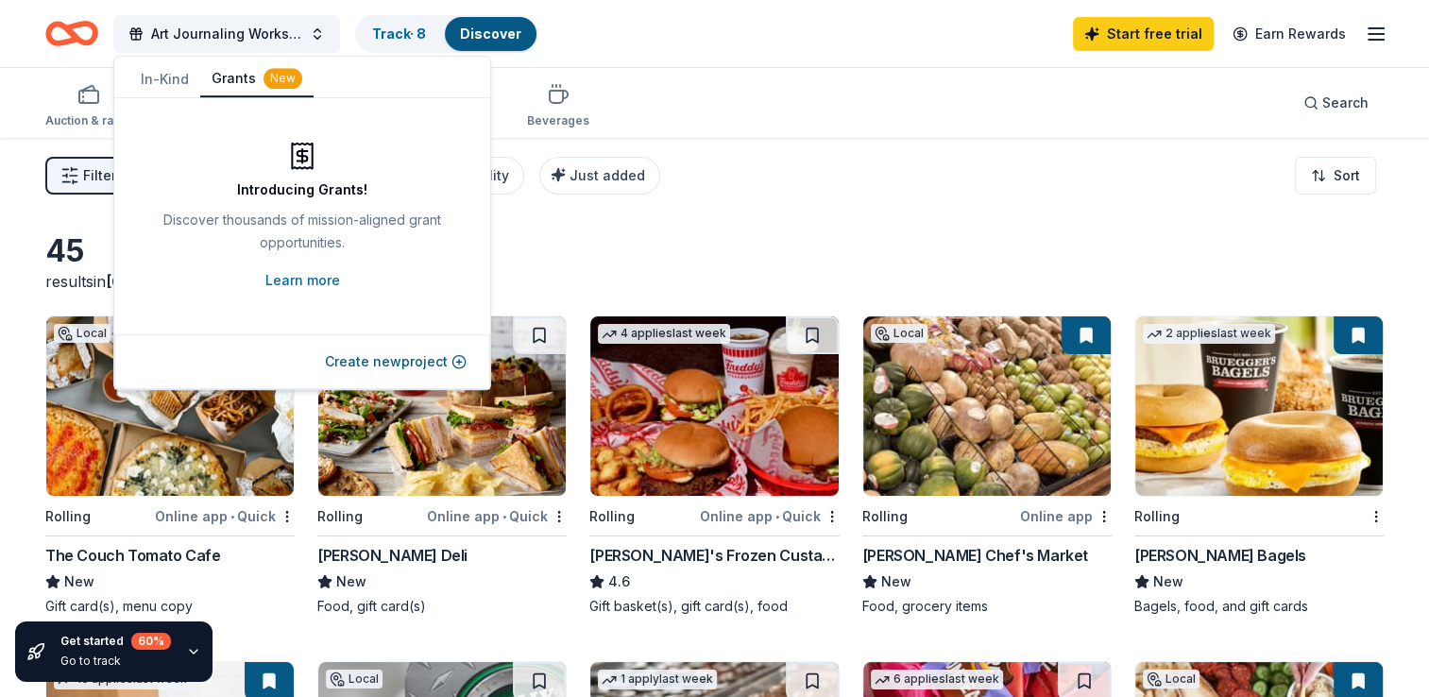
click at [247, 79] on button "Grants New" at bounding box center [256, 79] width 113 height 36
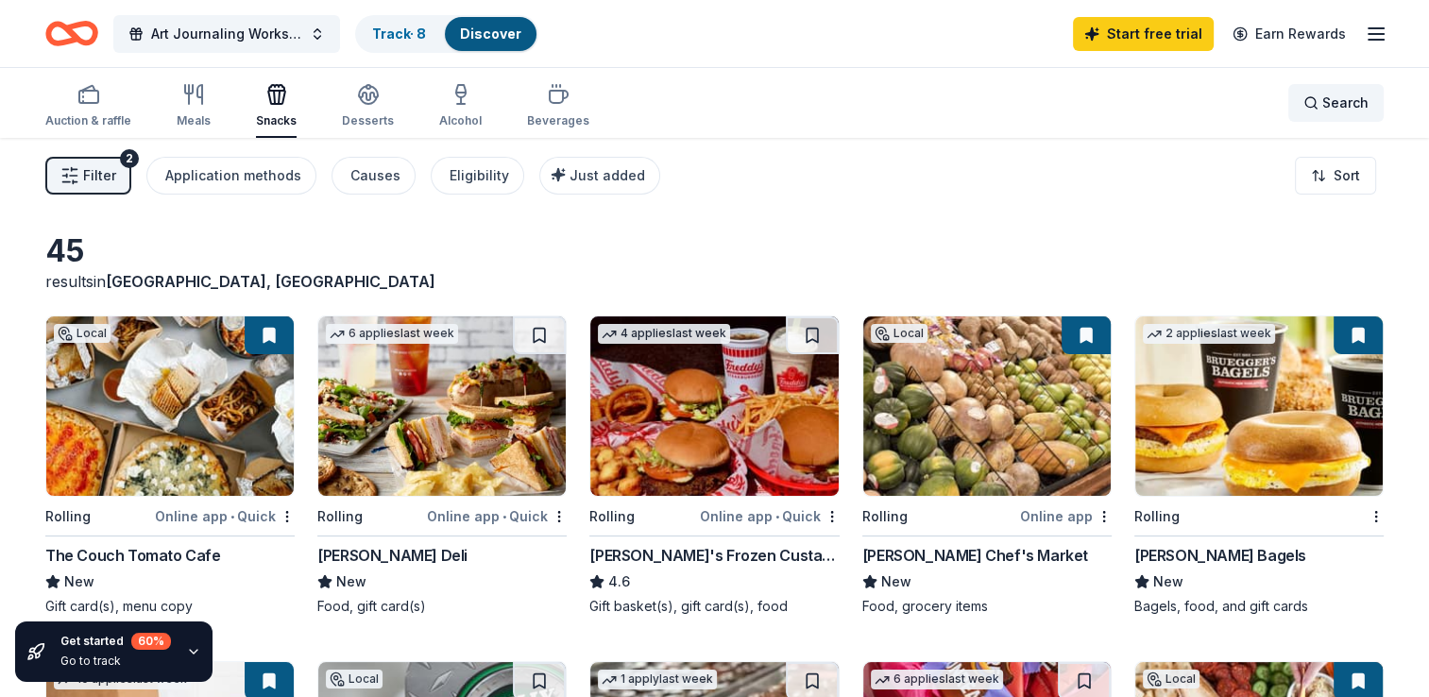
click at [1332, 109] on span "Search" at bounding box center [1345, 103] width 46 height 23
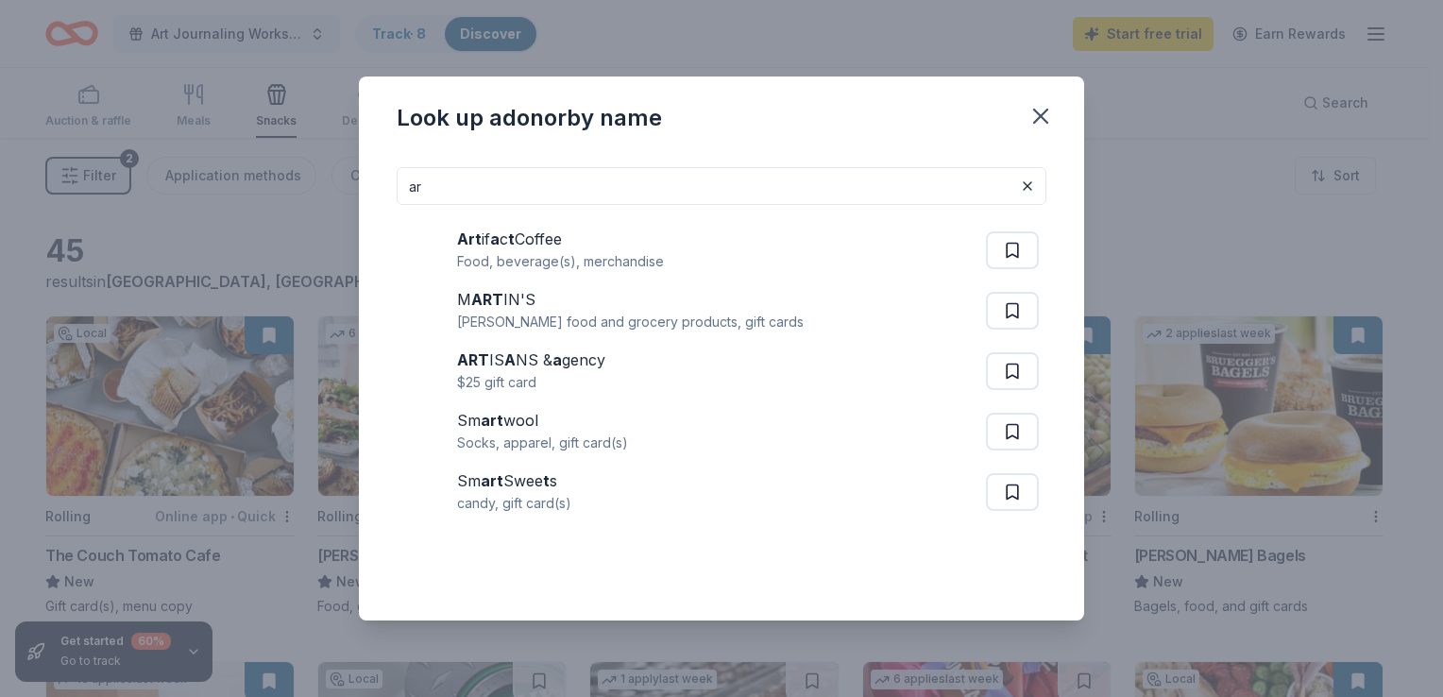
type input "a"
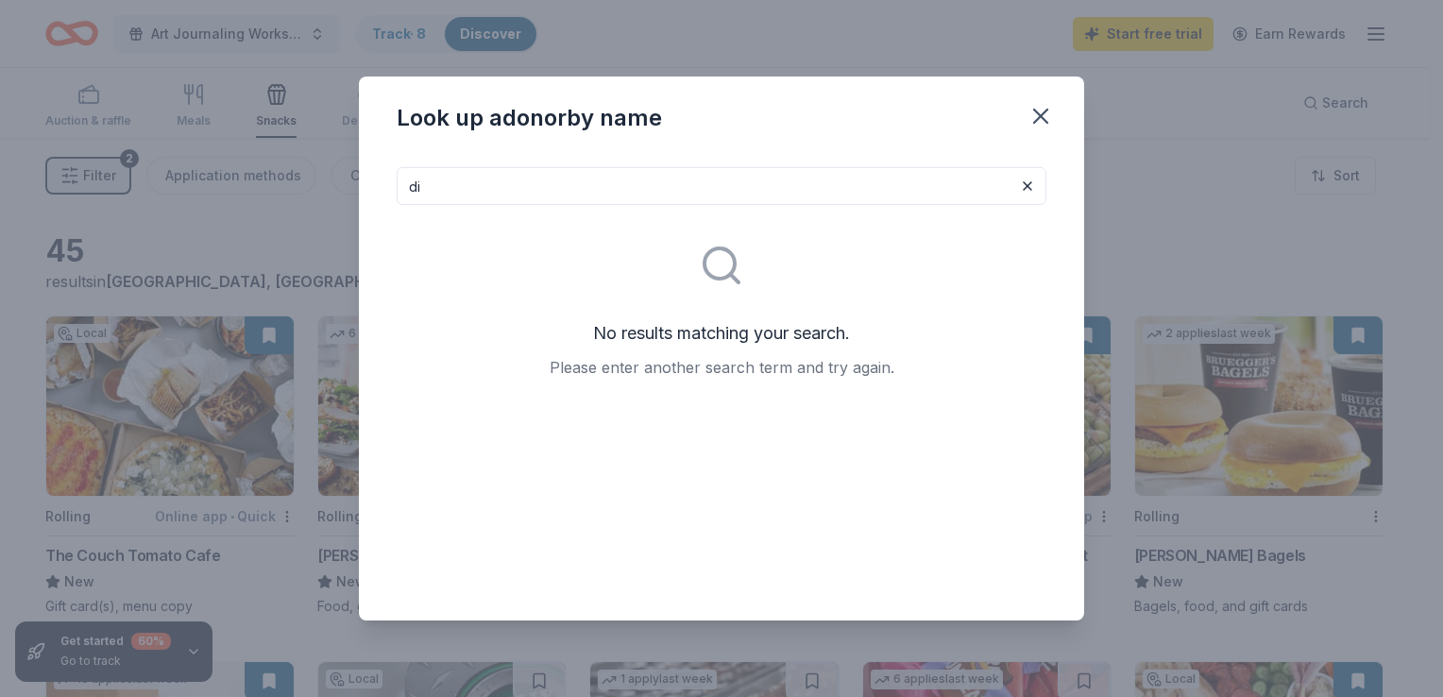
type input "d"
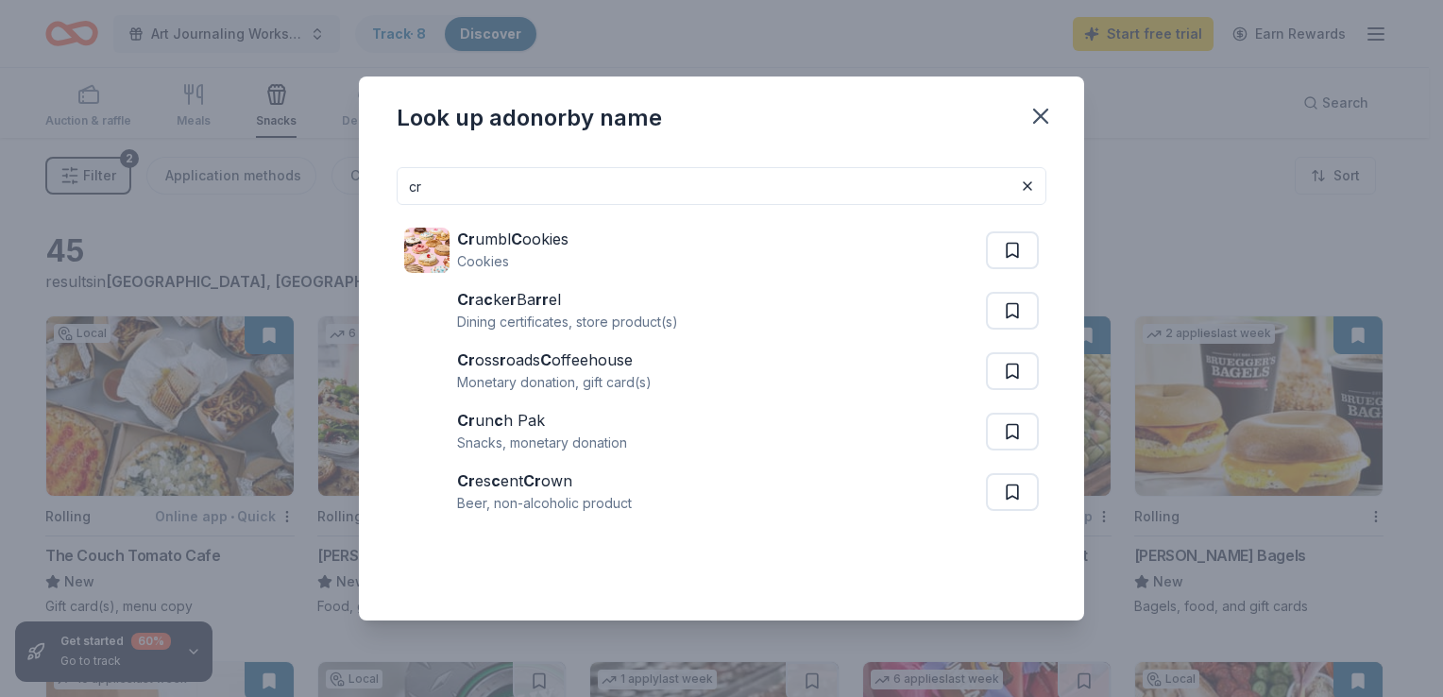
type input "c"
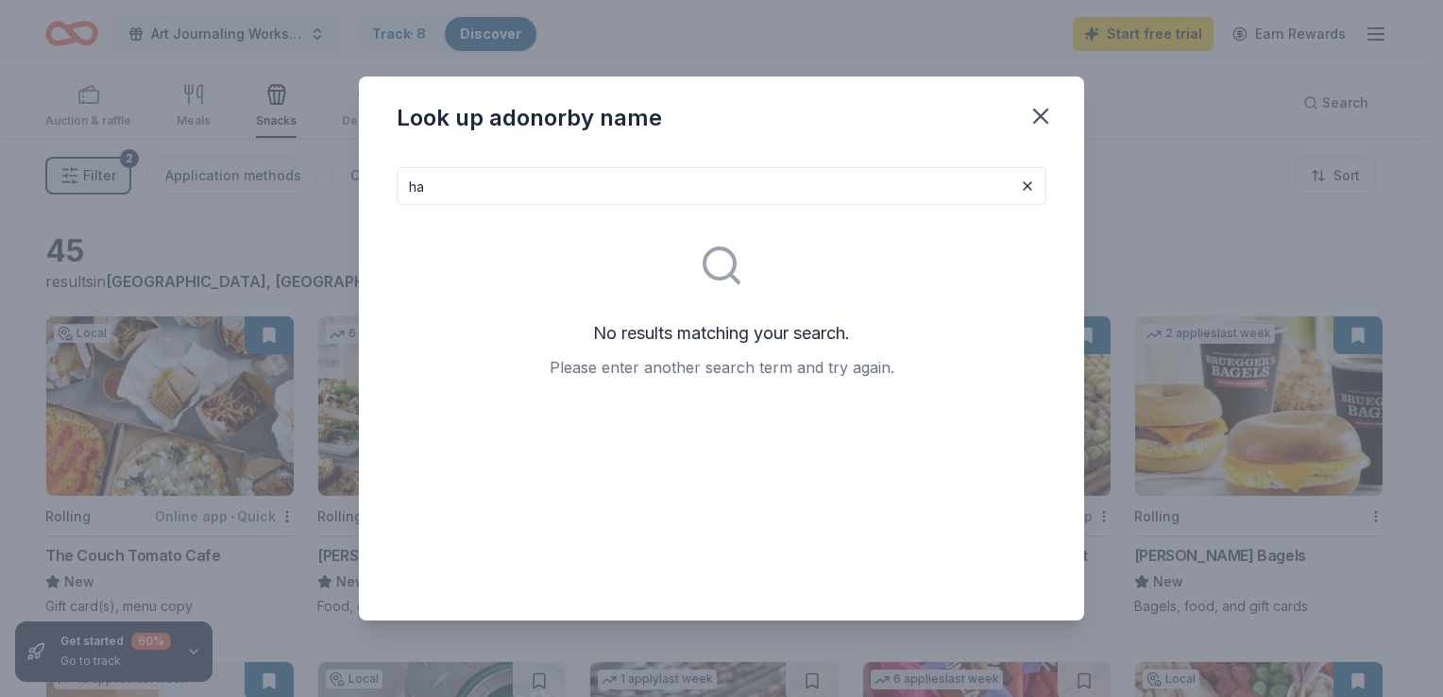
type input "h"
type input "c"
type input "a"
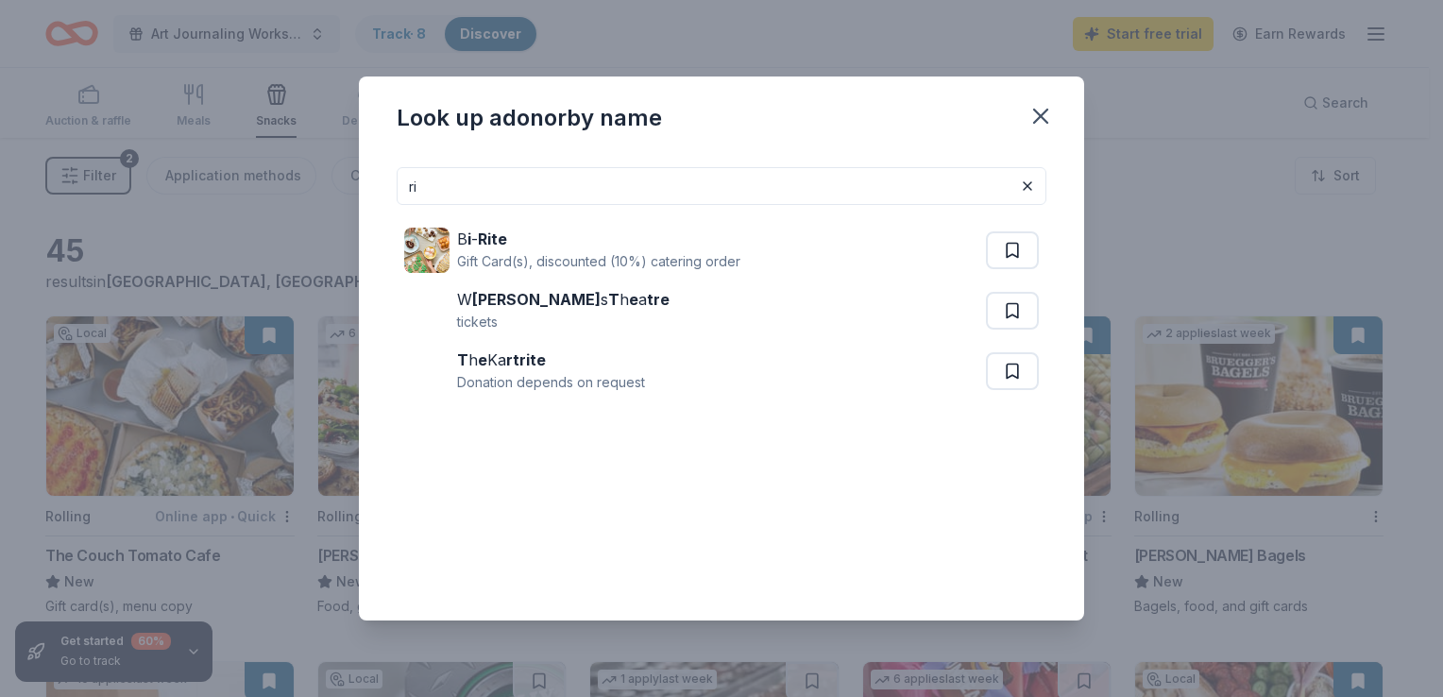
type input "r"
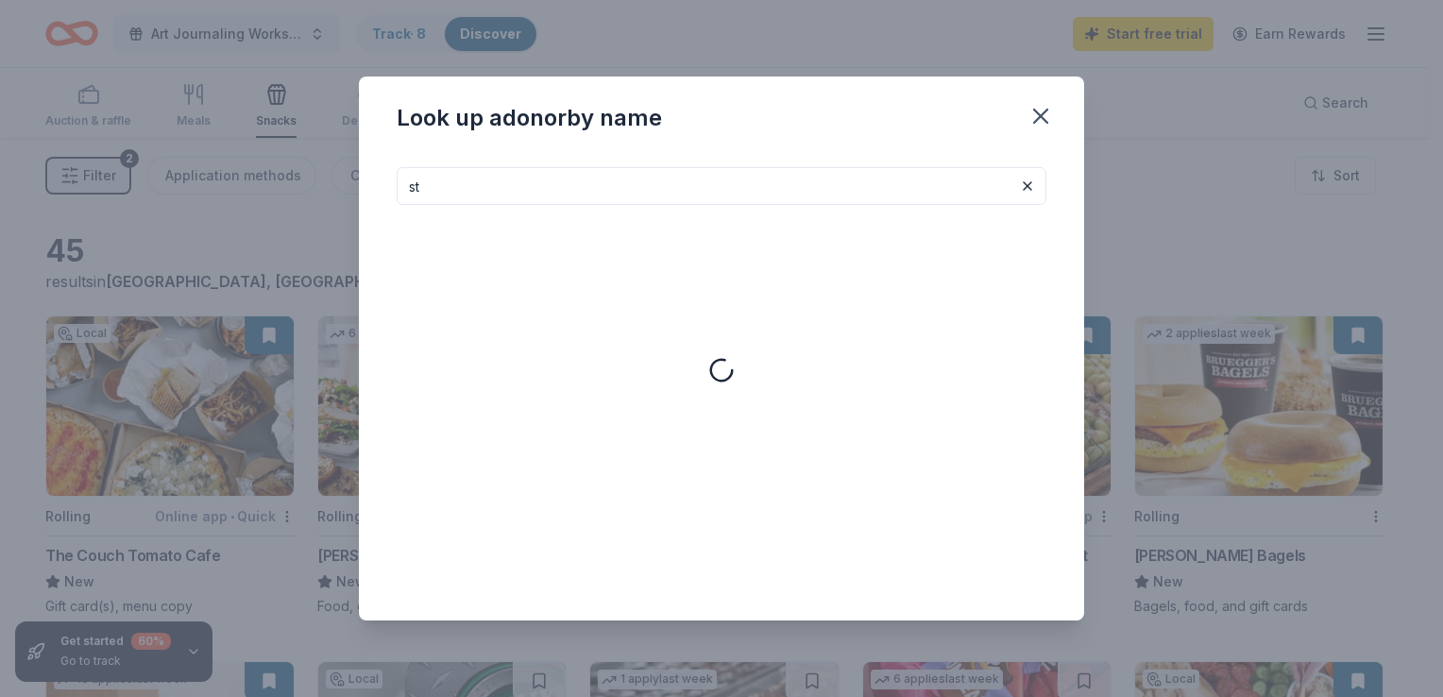
type input "s"
type input "m"
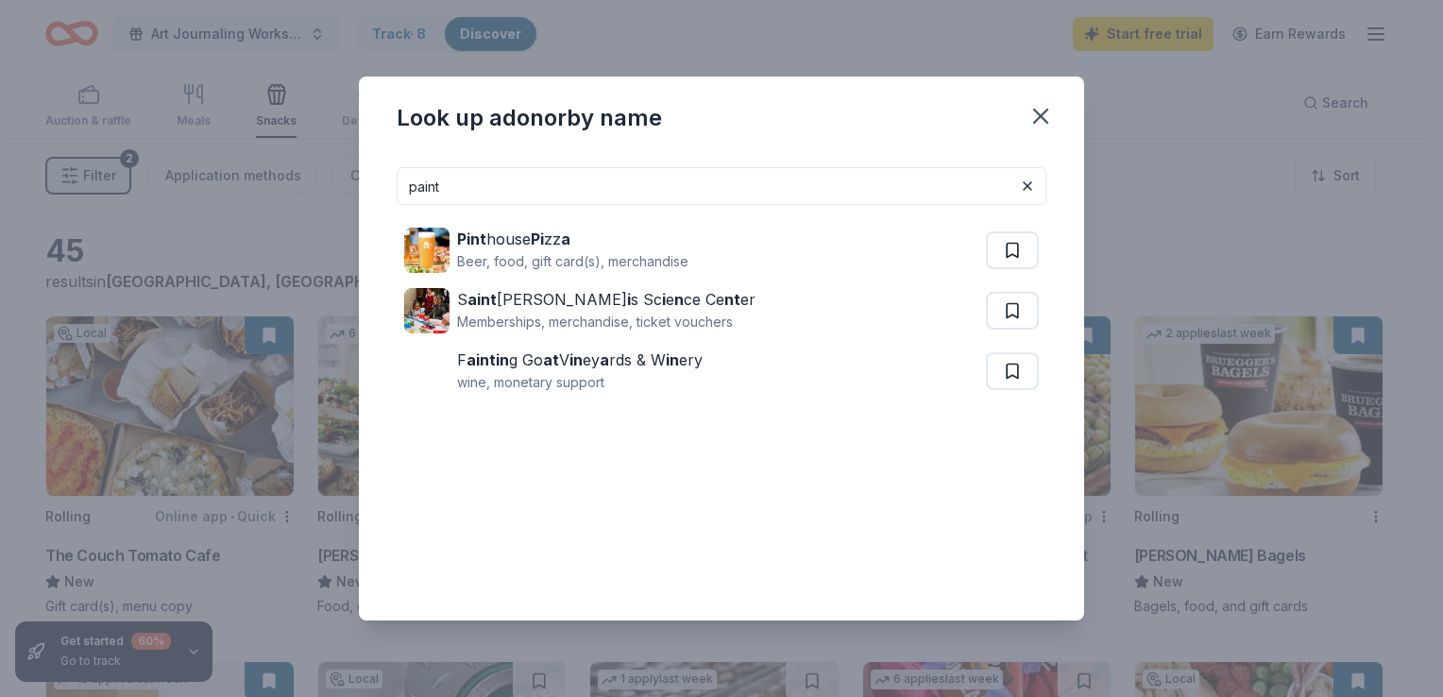
type input "paint"
